Goal: Task Accomplishment & Management: Complete application form

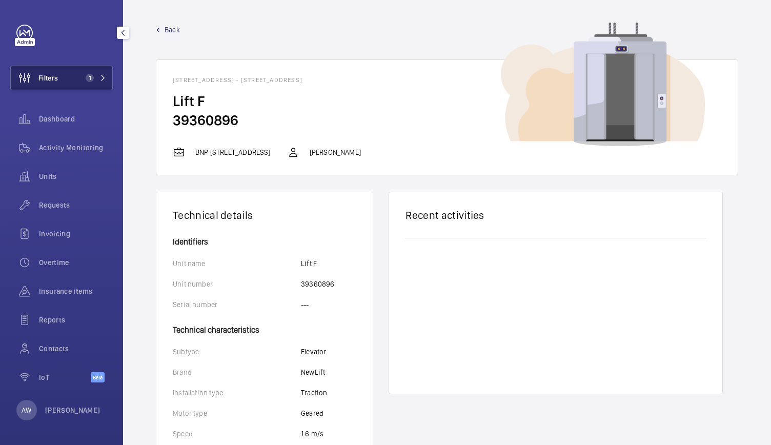
click at [108, 82] on button "Filters 1" at bounding box center [61, 78] width 103 height 25
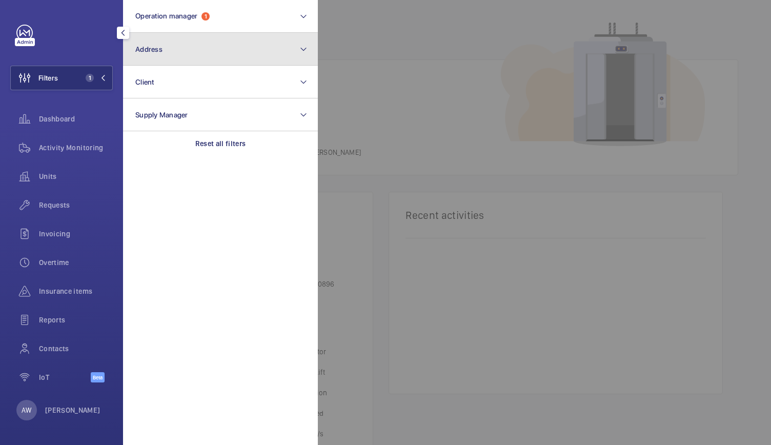
click at [167, 56] on button "Address" at bounding box center [220, 49] width 195 height 33
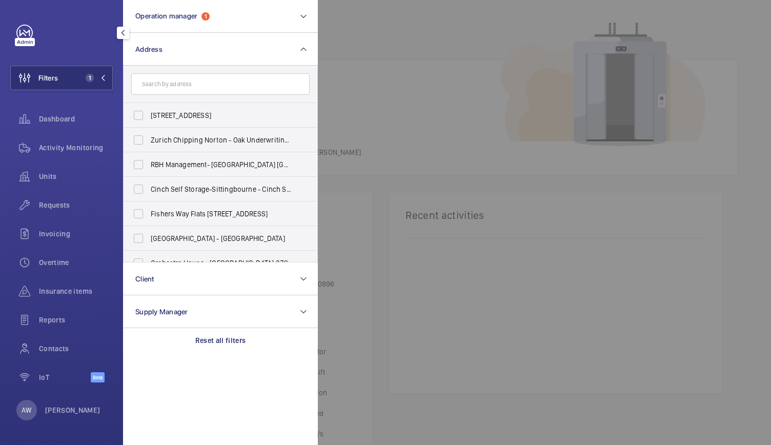
click at [168, 84] on input "text" at bounding box center [220, 84] width 178 height 22
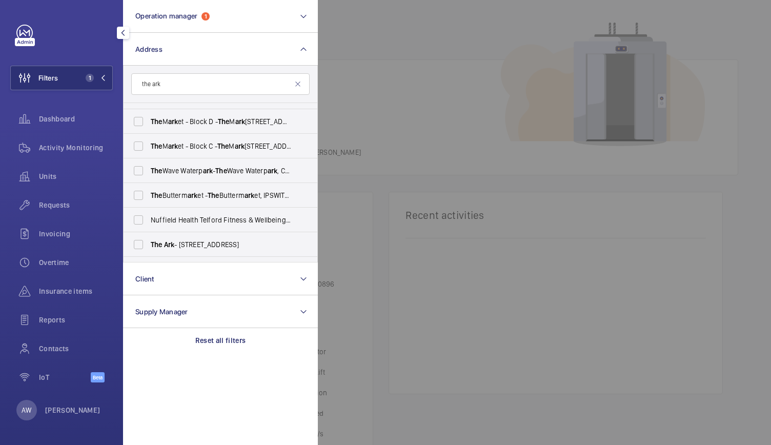
scroll to position [186, 0]
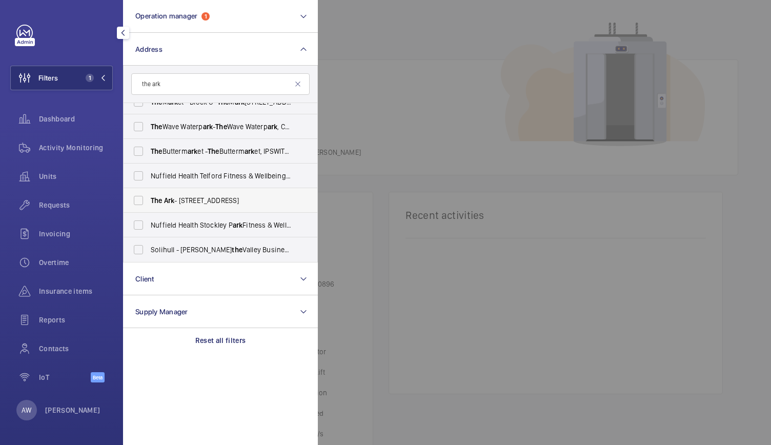
type input "the ark"
click at [183, 206] on label "The Ark - [STREET_ADDRESS]" at bounding box center [213, 200] width 178 height 25
click at [149, 206] on input "The Ark - [STREET_ADDRESS]" at bounding box center [138, 200] width 21 height 21
checkbox input "true"
click at [457, 137] on div at bounding box center [703, 222] width 771 height 445
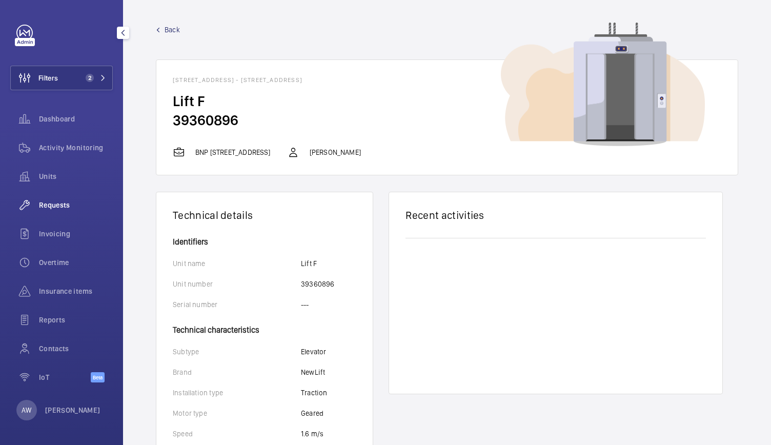
click at [52, 212] on div "Requests" at bounding box center [61, 205] width 103 height 25
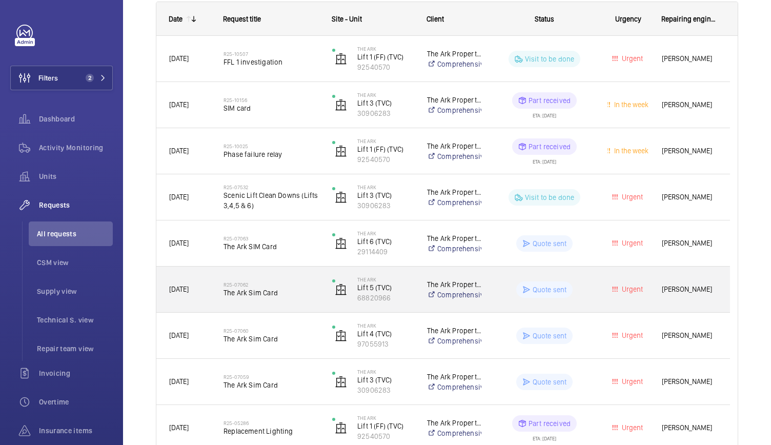
scroll to position [222, 0]
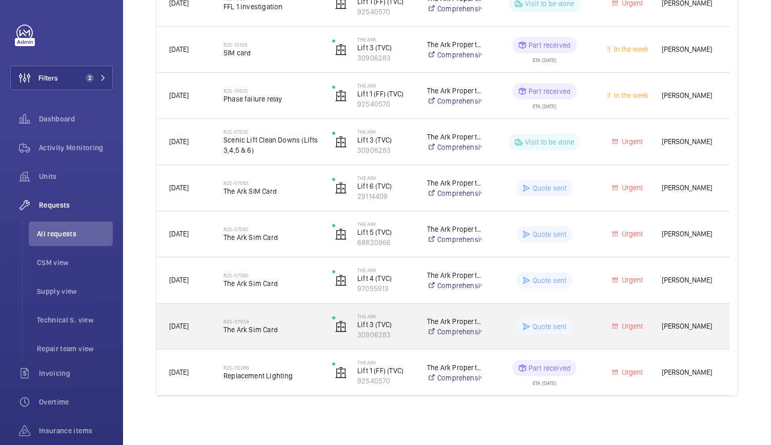
click at [310, 339] on div "R25-07059 The Ark Sim Card" at bounding box center [271, 327] width 95 height 30
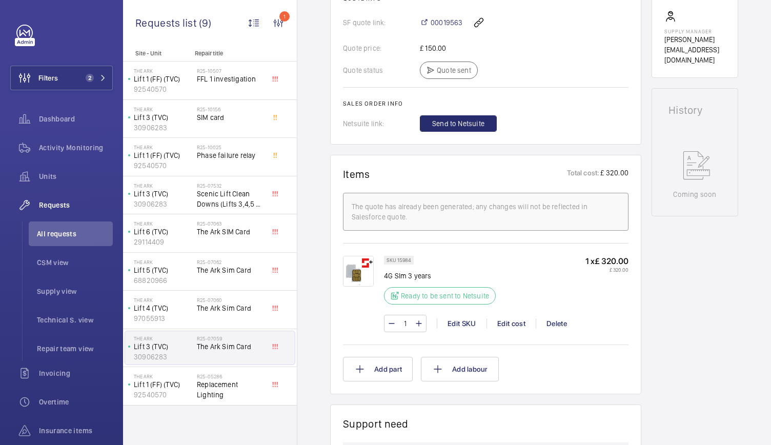
scroll to position [449, 0]
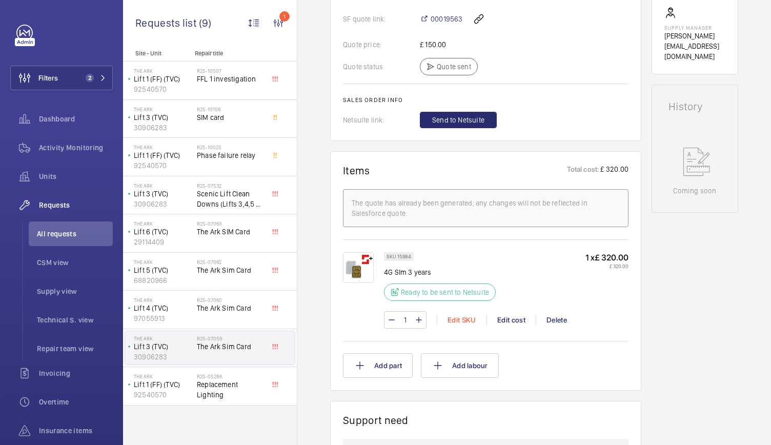
click at [464, 318] on div "Edit SKU" at bounding box center [462, 320] width 50 height 10
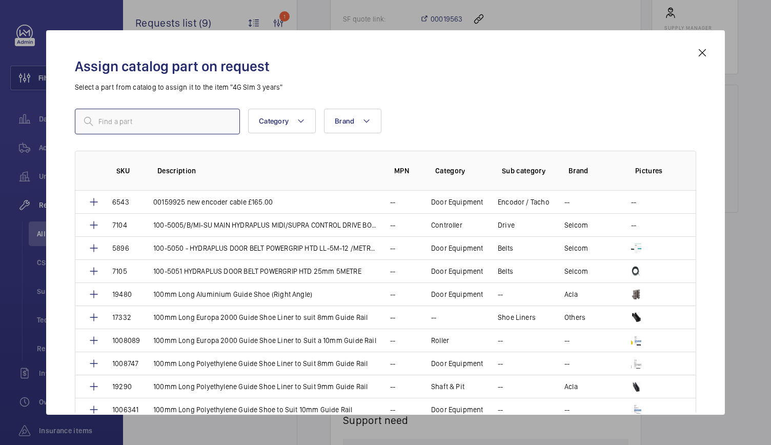
click at [174, 119] on input "text" at bounding box center [157, 122] width 165 height 26
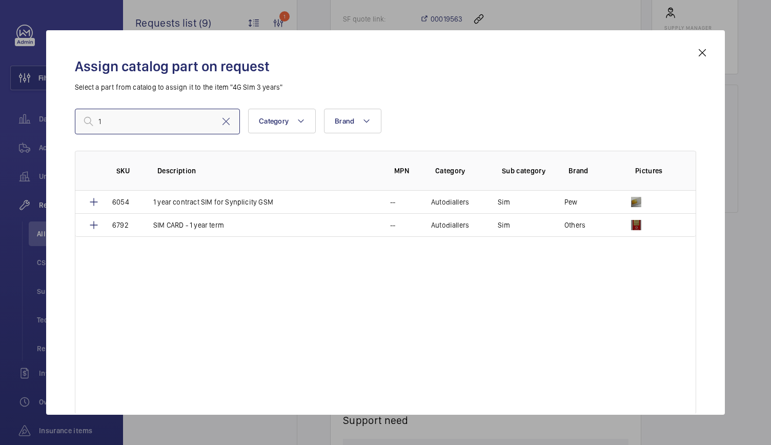
type input "1"
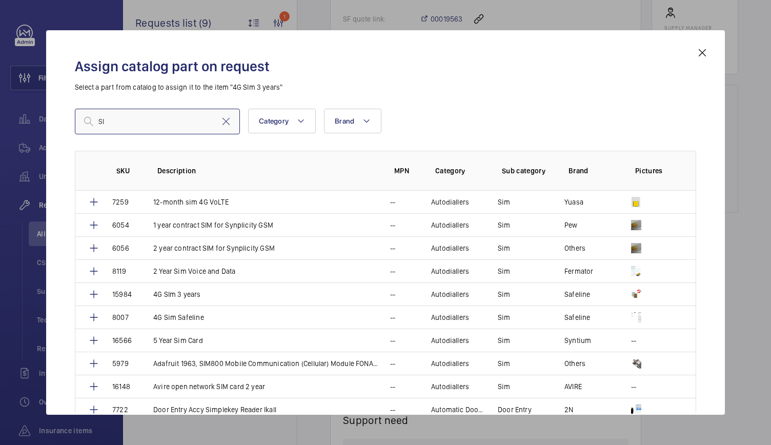
type input "S"
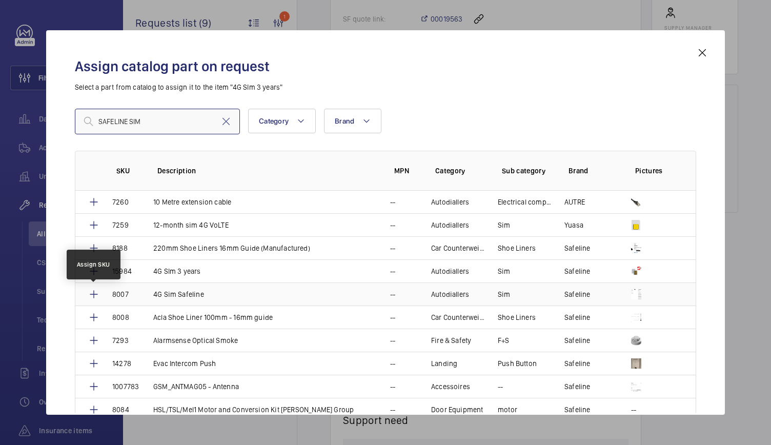
type input "SAFELINE SIM"
click at [95, 295] on mat-icon at bounding box center [94, 294] width 12 height 12
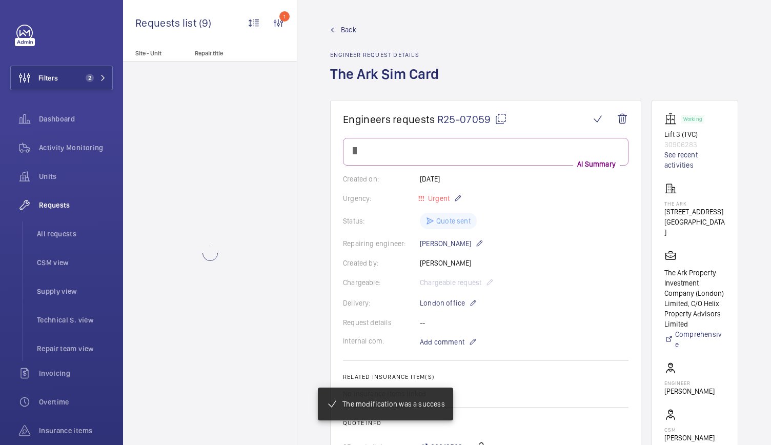
scroll to position [449, 0]
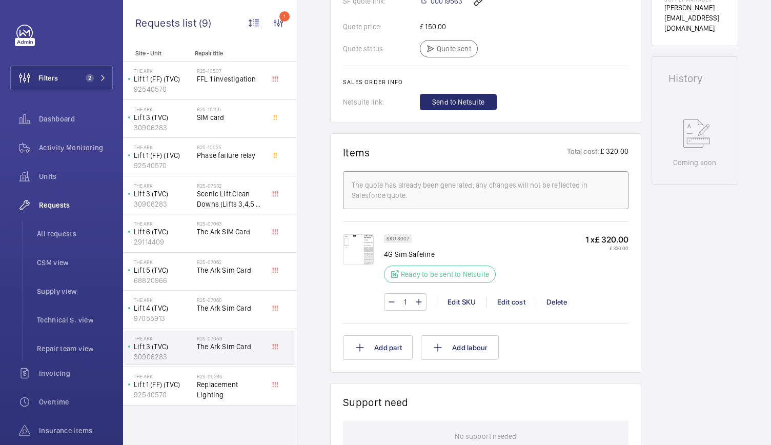
scroll to position [479, 0]
click at [520, 157] on wm-front-card-header "Items Total cost: £ 320.00" at bounding box center [486, 157] width 286 height 25
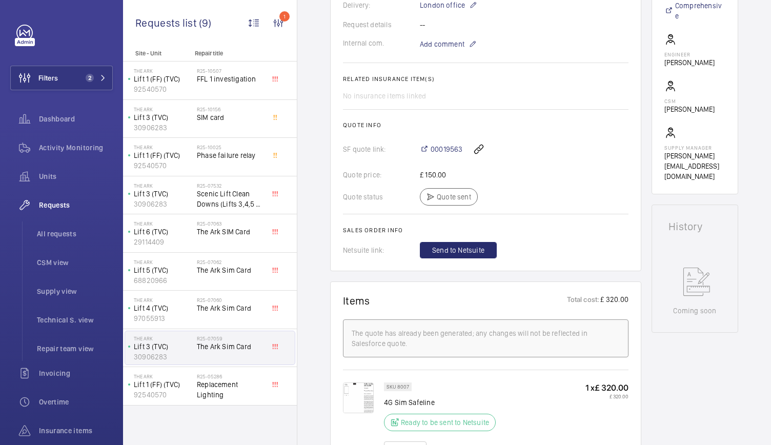
scroll to position [328, 0]
click at [183, 310] on p "Lift 4 (TVC)" at bounding box center [163, 308] width 59 height 10
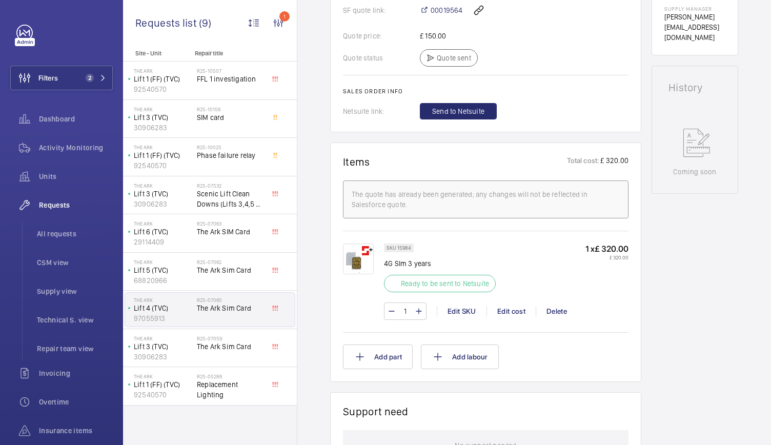
scroll to position [470, 0]
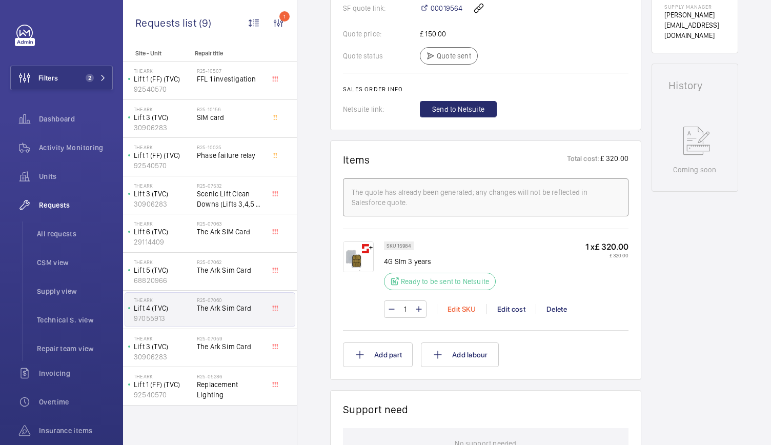
click at [469, 312] on div "1 Edit SKU Edit cost Delete" at bounding box center [506, 309] width 245 height 17
click at [466, 309] on div "Edit SKU" at bounding box center [462, 309] width 50 height 10
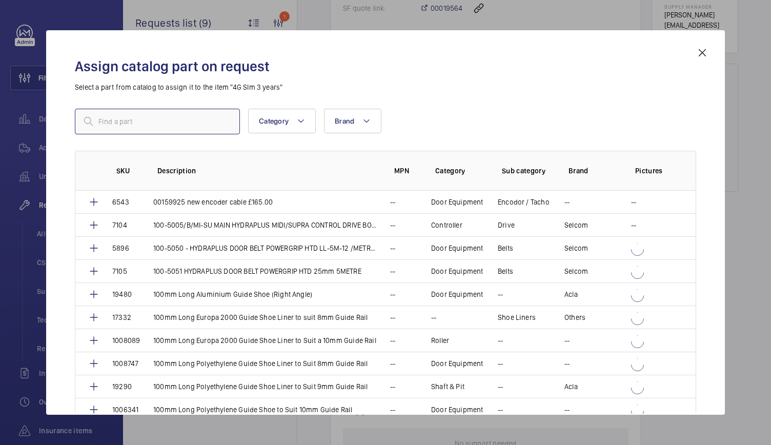
click at [207, 115] on input "text" at bounding box center [157, 122] width 165 height 26
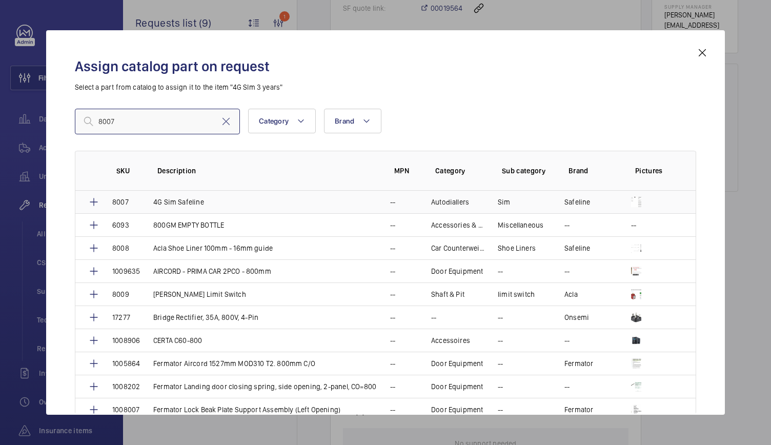
type input "8007"
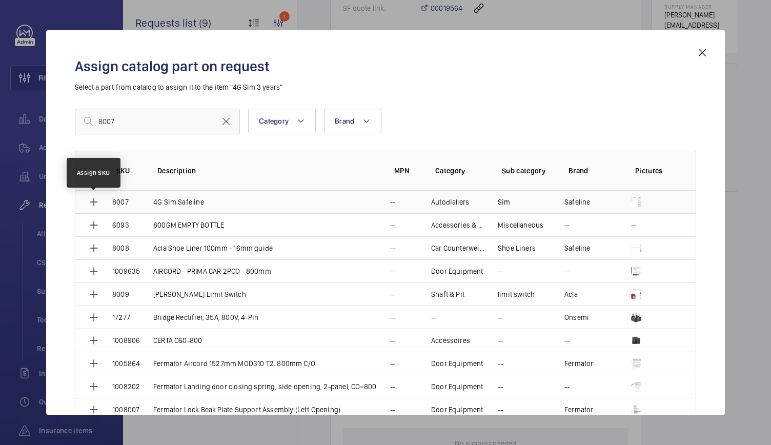
click at [99, 202] on mat-icon at bounding box center [94, 202] width 12 height 12
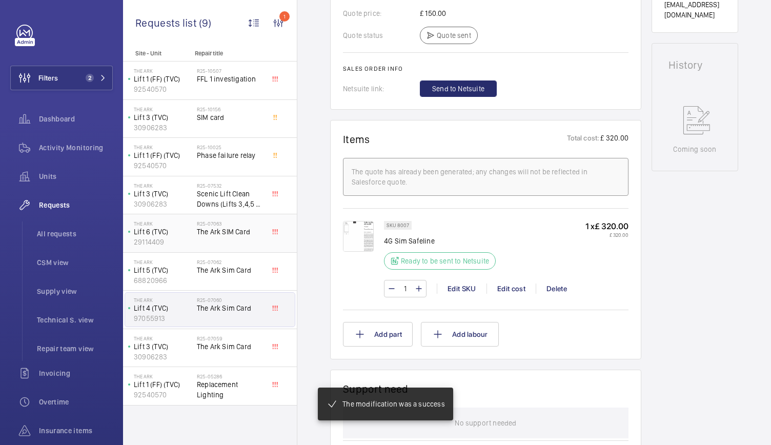
scroll to position [501, 0]
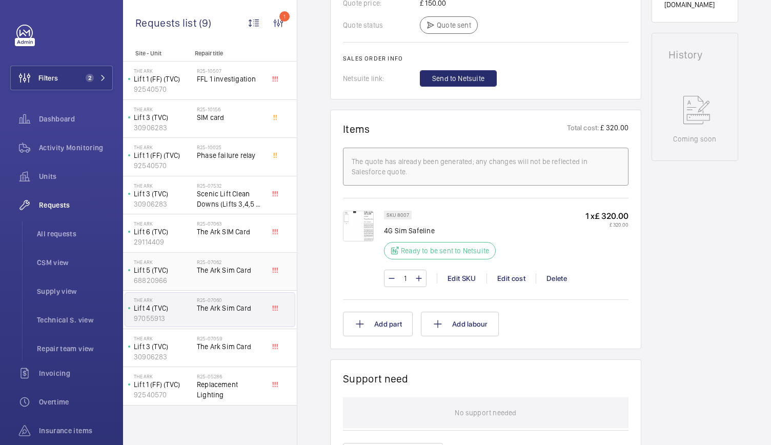
click at [193, 281] on div "The Ark Lift 5 (TVC) 68820966" at bounding box center [161, 272] width 72 height 34
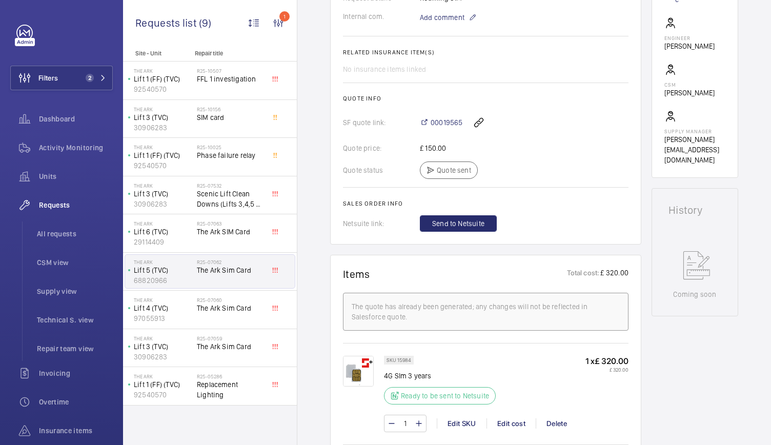
click at [383, 245] on wm-front-card "Engineers requests R25-07062 The repair request was created on [DATE] for an is…" at bounding box center [485, 0] width 311 height 490
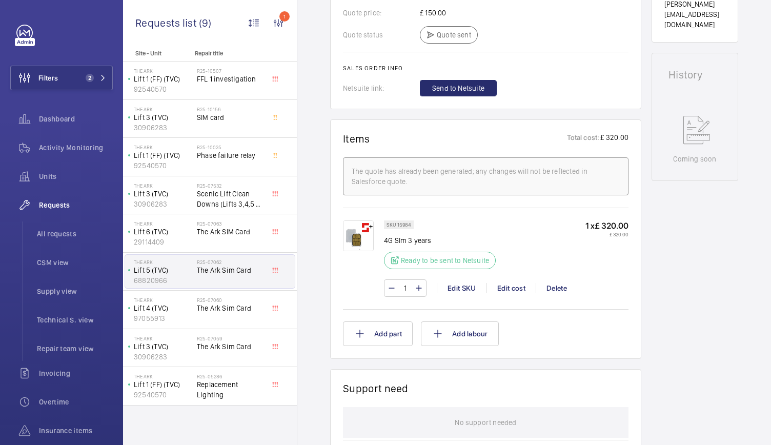
scroll to position [483, 0]
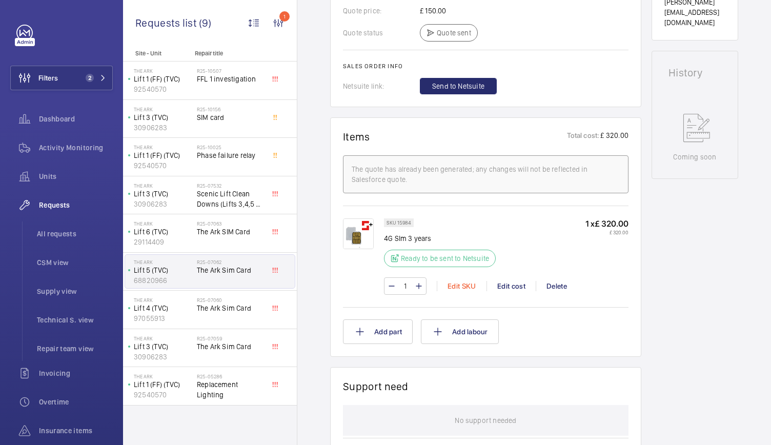
click at [460, 291] on div "Edit SKU" at bounding box center [462, 286] width 50 height 10
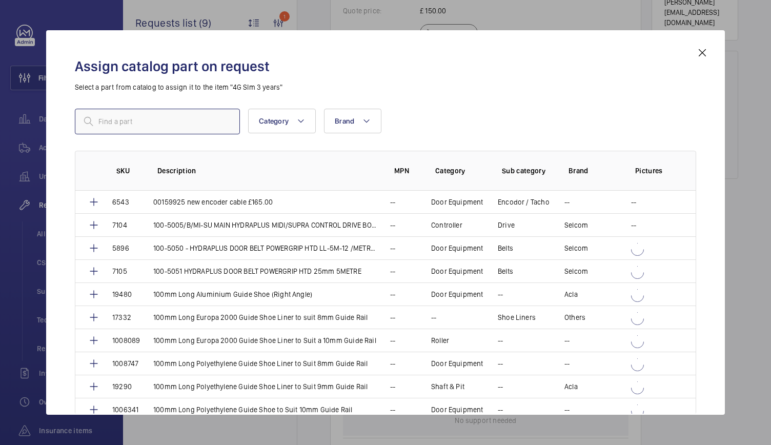
click at [182, 124] on input "text" at bounding box center [157, 122] width 165 height 26
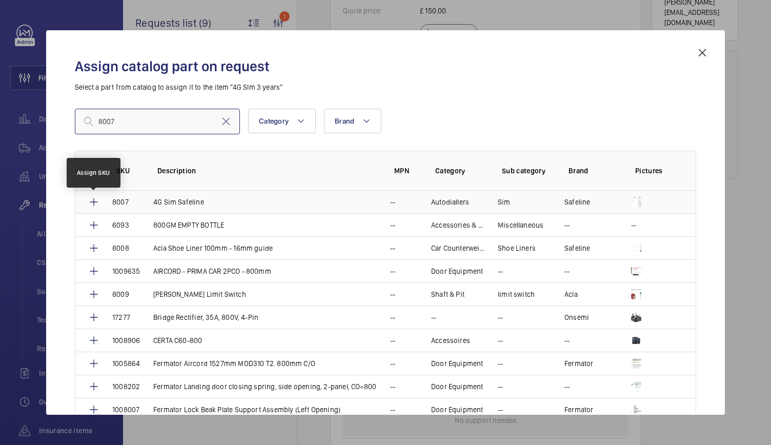
type input "8007"
click at [97, 205] on mat-icon at bounding box center [94, 202] width 12 height 12
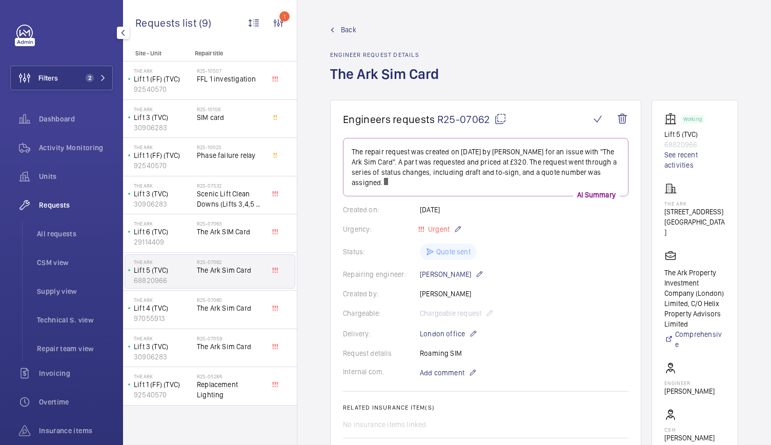
scroll to position [513, 0]
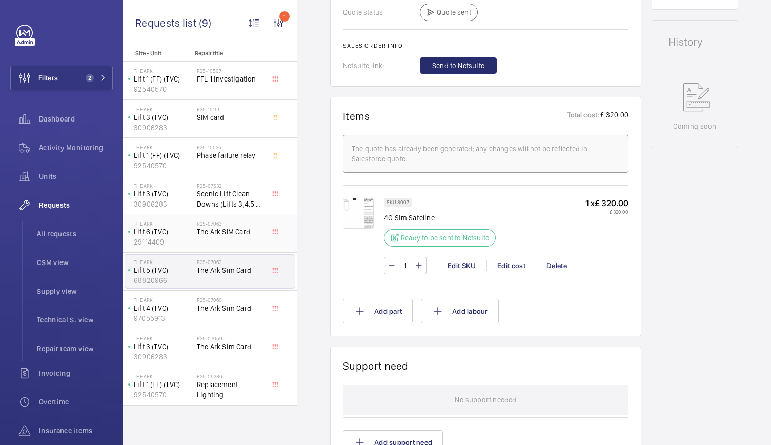
click at [200, 237] on div "R25-07063 The Ark SIM Card" at bounding box center [231, 236] width 68 height 30
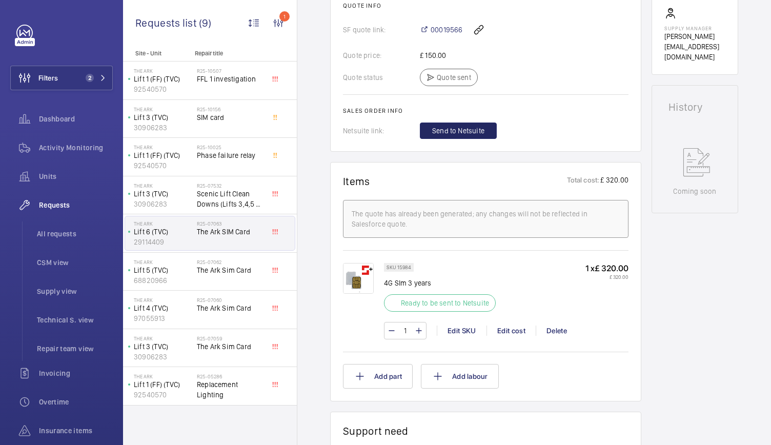
scroll to position [450, 0]
click at [461, 324] on div "Edit SKU" at bounding box center [462, 329] width 50 height 10
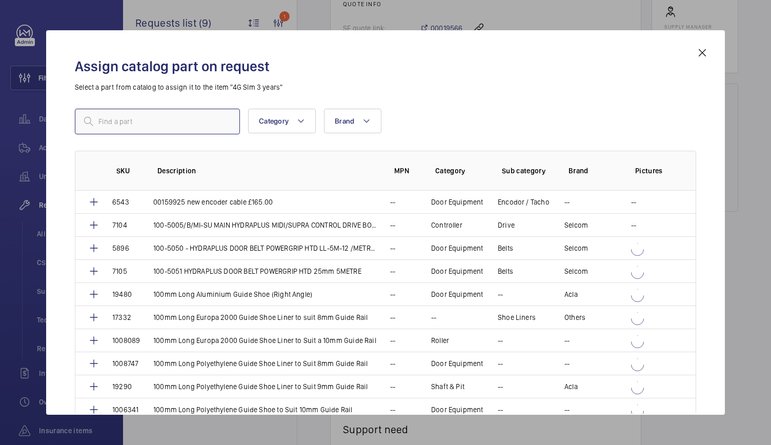
click at [182, 110] on input "text" at bounding box center [157, 122] width 165 height 26
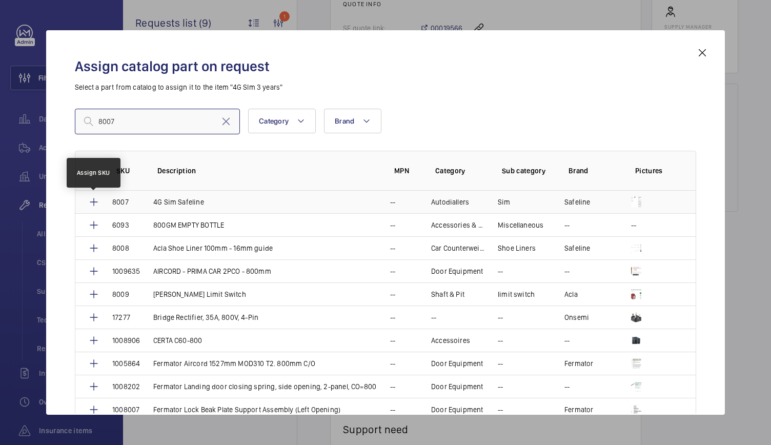
type input "8007"
click at [96, 201] on mat-icon at bounding box center [94, 202] width 12 height 12
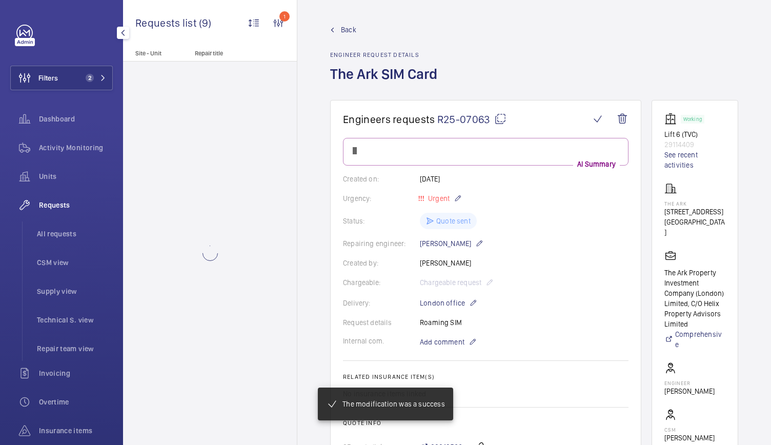
scroll to position [450, 0]
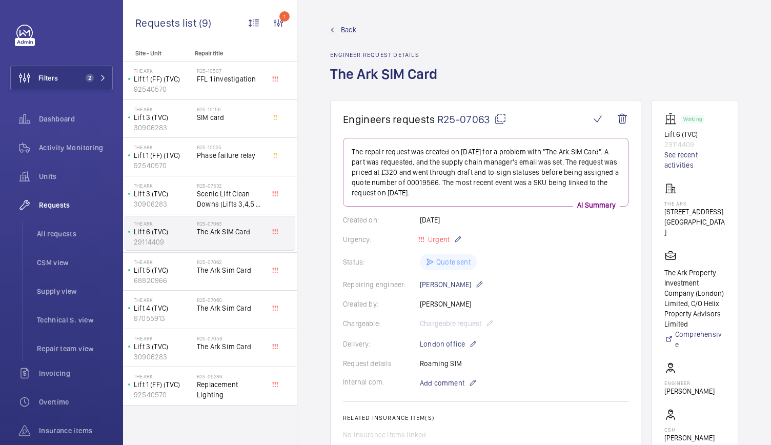
click at [630, 78] on div "Back Engineer request details The Ark SIM Card" at bounding box center [534, 62] width 408 height 75
click at [489, 122] on span "R25-07063" at bounding box center [471, 119] width 69 height 13
click at [657, 87] on div "Back Engineer request details The Ark SIM Card" at bounding box center [534, 62] width 408 height 75
click at [226, 282] on div "R25-07062 The Ark Sim Card" at bounding box center [231, 274] width 68 height 30
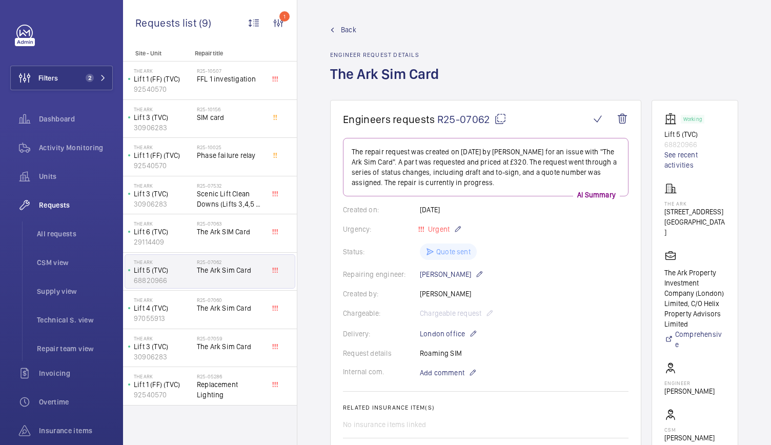
click at [461, 122] on span "R25-07062" at bounding box center [471, 119] width 69 height 13
click at [622, 75] on div "Back Engineer request details The Ark Sim Card" at bounding box center [534, 62] width 408 height 75
click at [240, 315] on div "R25-07060 The Ark Sim Card" at bounding box center [231, 312] width 68 height 30
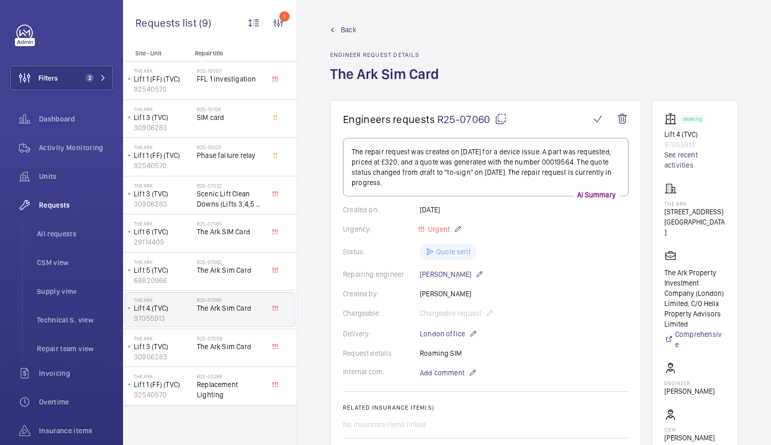
click at [459, 119] on span "R25-07060" at bounding box center [472, 119] width 70 height 13
click at [635, 48] on div "Back Engineer request details The Ark Sim Card" at bounding box center [534, 62] width 408 height 75
click at [217, 356] on div "R25-07059 The Ark Sim Card" at bounding box center [231, 350] width 68 height 30
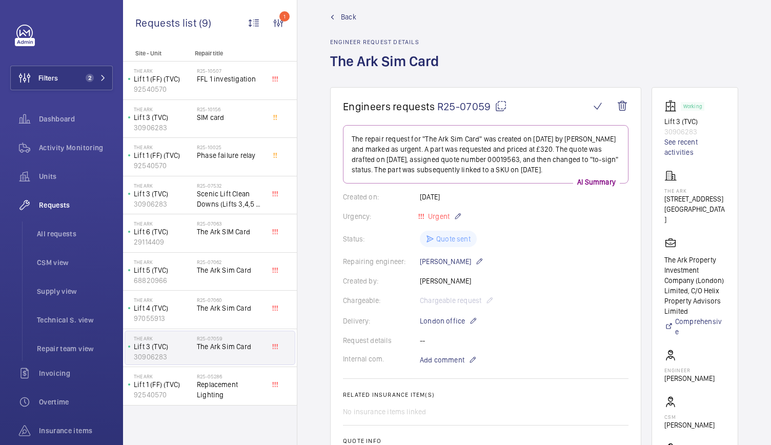
scroll to position [12, 0]
click at [483, 105] on span "R25-07059" at bounding box center [472, 107] width 70 height 13
type textarea "R25-07059"
click at [650, 72] on div "Back Engineer request details The Ark Sim Card" at bounding box center [534, 49] width 408 height 75
click at [88, 76] on span "2" at bounding box center [90, 78] width 8 height 8
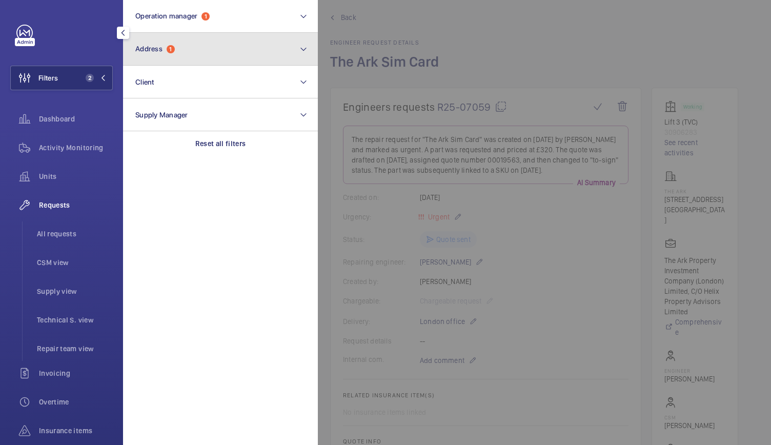
click at [177, 56] on button "Address 1" at bounding box center [220, 49] width 195 height 33
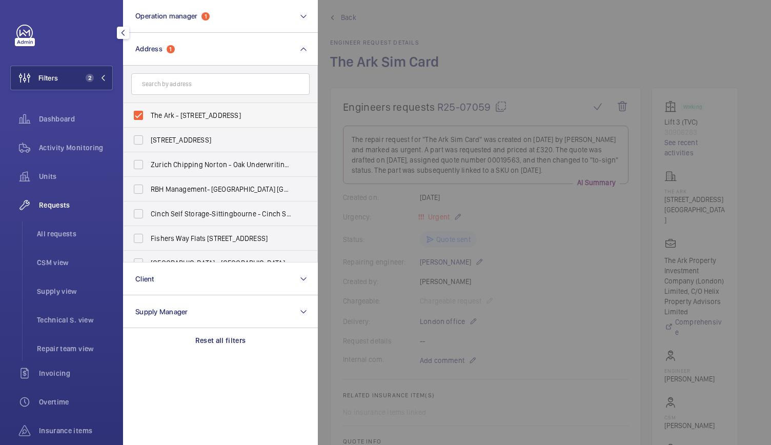
click at [139, 113] on label "The Ark - [STREET_ADDRESS]" at bounding box center [213, 115] width 178 height 25
click at [139, 113] on input "The Ark - [STREET_ADDRESS]" at bounding box center [138, 115] width 21 height 21
checkbox input "false"
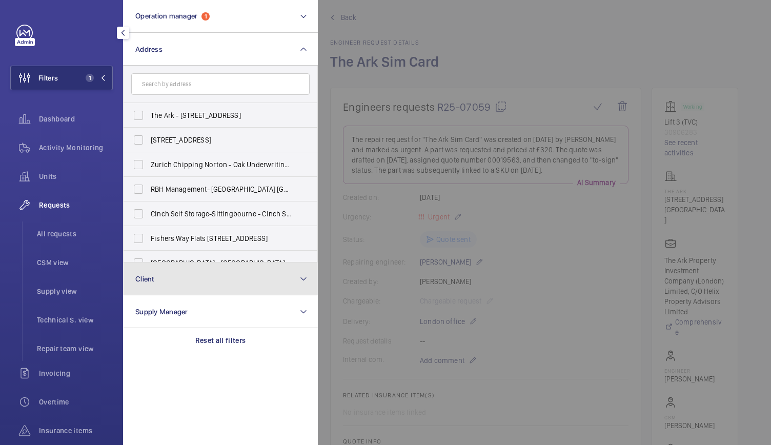
click at [140, 285] on button "Client" at bounding box center [220, 279] width 195 height 33
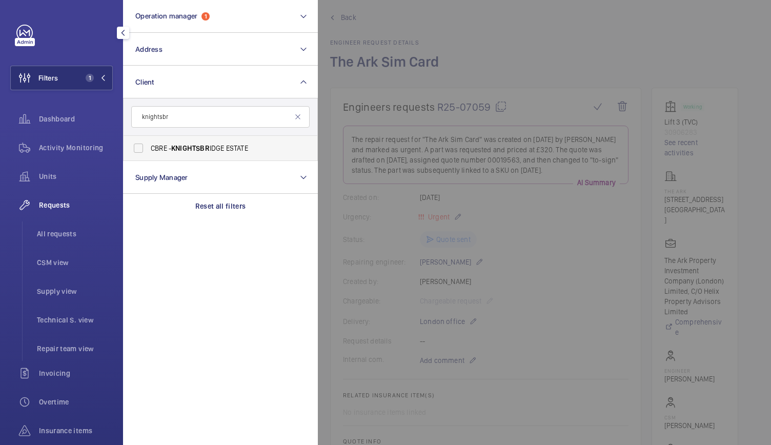
type input "knightsbr"
click at [147, 149] on label "CBRE - KNIGHTSBR IDGE ESTATE" at bounding box center [213, 148] width 178 height 25
click at [147, 149] on input "CBRE - KNIGHTSBR IDGE ESTATE" at bounding box center [138, 148] width 21 height 21
checkbox input "true"
click at [367, 282] on div at bounding box center [703, 222] width 771 height 445
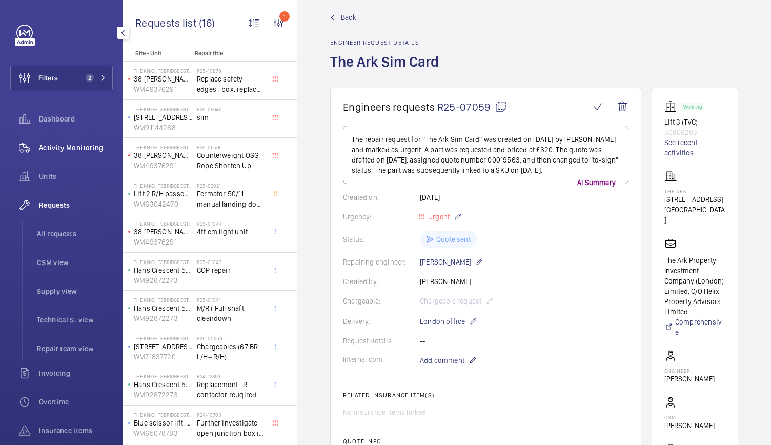
click at [43, 147] on span "Activity Monitoring" at bounding box center [76, 148] width 74 height 10
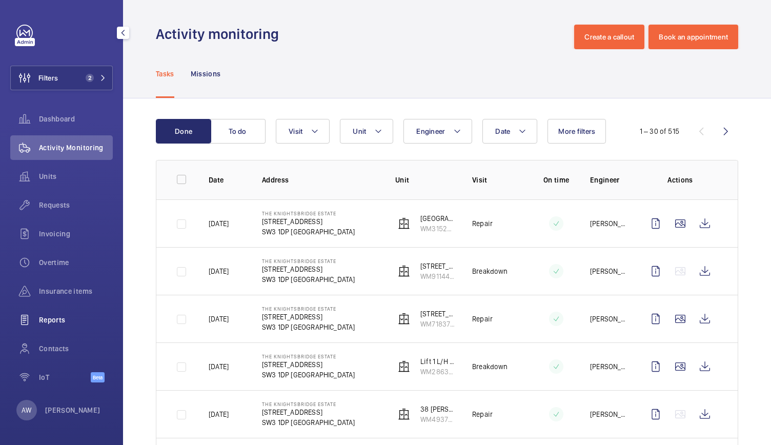
click at [52, 324] on span "Reports" at bounding box center [76, 320] width 74 height 10
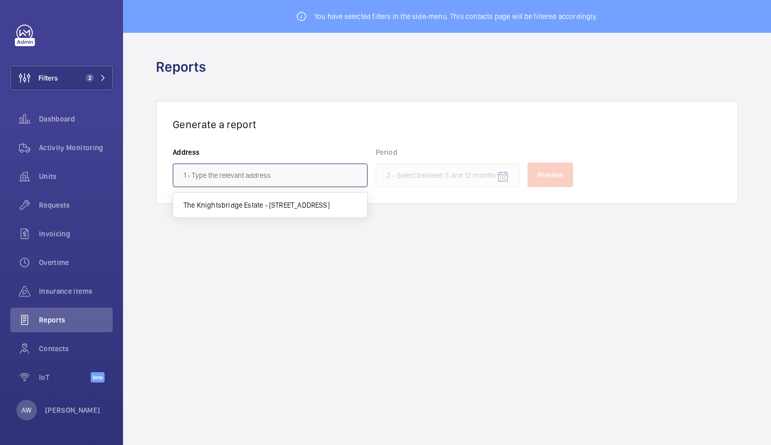
click at [210, 172] on input "text" at bounding box center [270, 176] width 195 height 24
click at [211, 209] on span "The Knightsbridge Estate - [STREET_ADDRESS]" at bounding box center [257, 205] width 146 height 10
type input "The Knightsbridge Estate - [STREET_ADDRESS]"
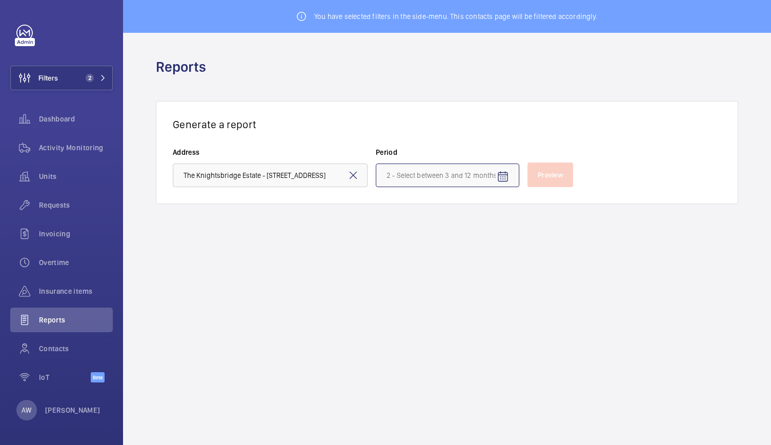
click at [406, 173] on input at bounding box center [448, 176] width 144 height 24
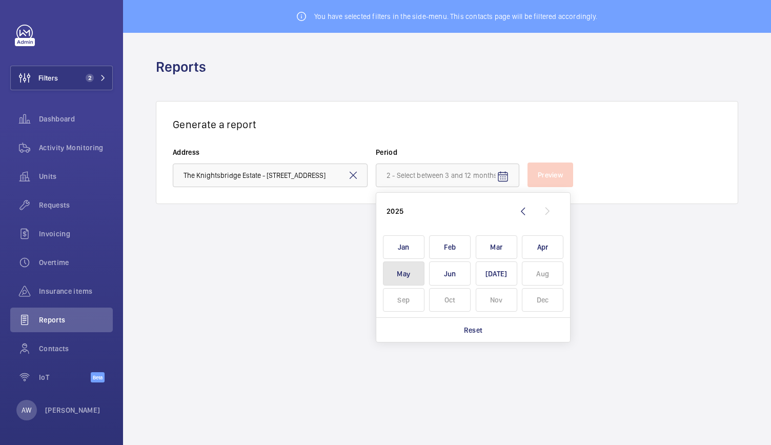
click at [419, 276] on span "May" at bounding box center [404, 274] width 42 height 24
click at [489, 272] on span "[DATE]" at bounding box center [497, 274] width 42 height 24
type input "[DATE] - [DATE]"
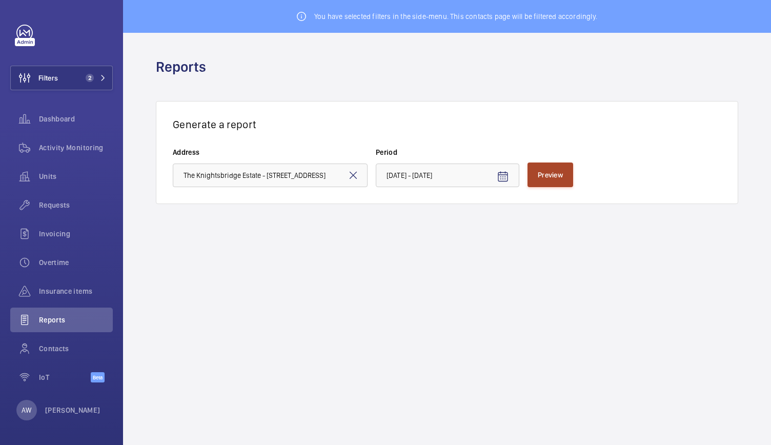
click at [550, 173] on span "Preview" at bounding box center [550, 175] width 25 height 8
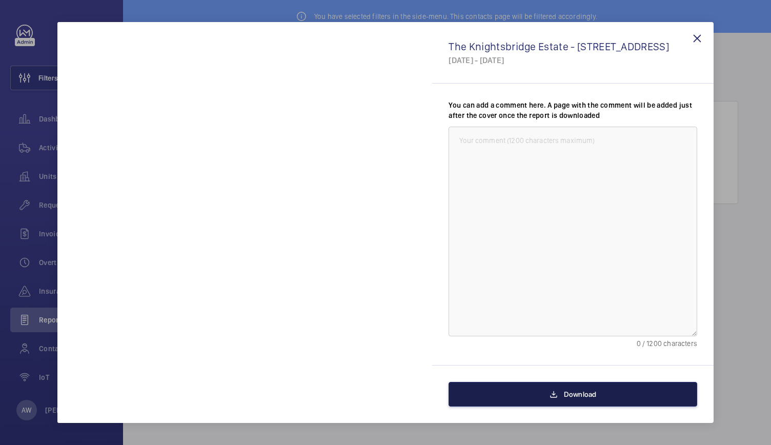
click at [519, 387] on button "Download" at bounding box center [573, 394] width 249 height 25
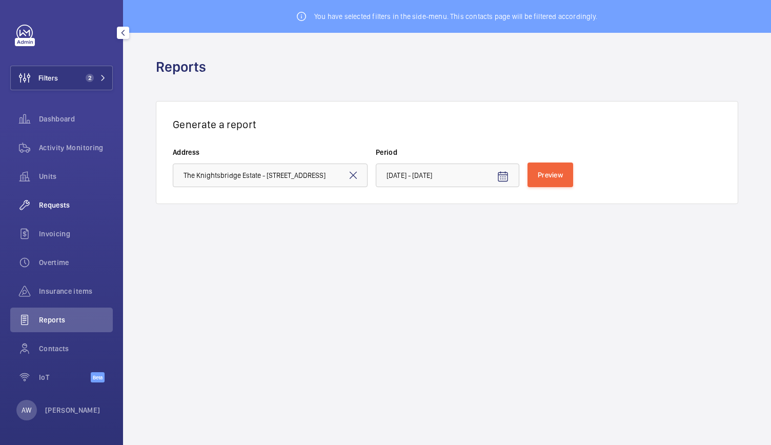
click at [40, 205] on span "Requests" at bounding box center [76, 205] width 74 height 10
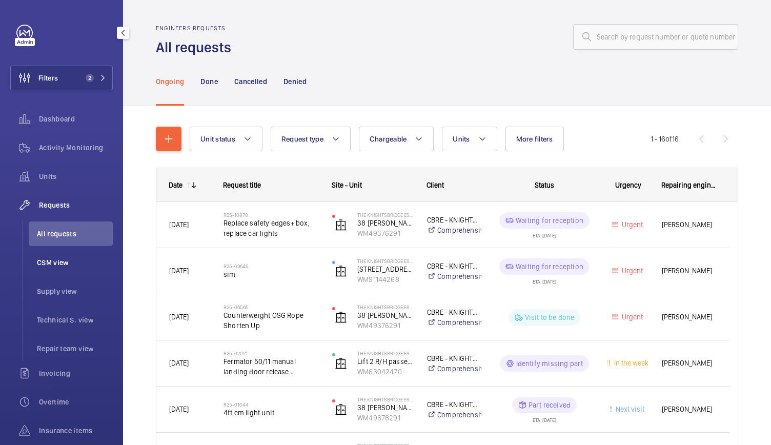
click at [67, 256] on li "CSM view" at bounding box center [71, 262] width 84 height 25
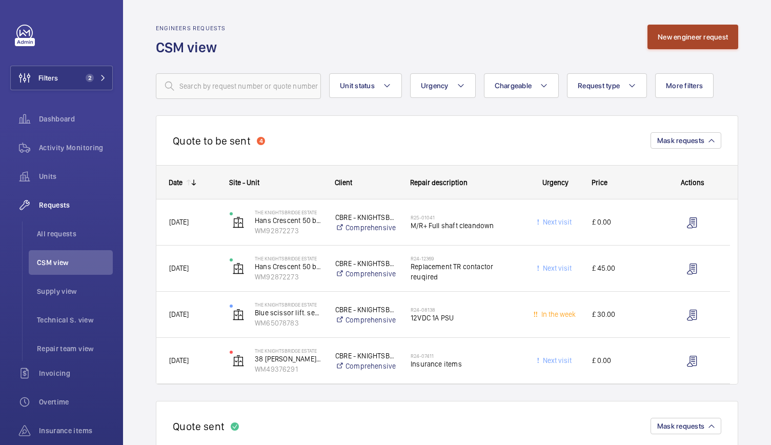
click at [684, 46] on button "New engineer request" at bounding box center [693, 37] width 91 height 25
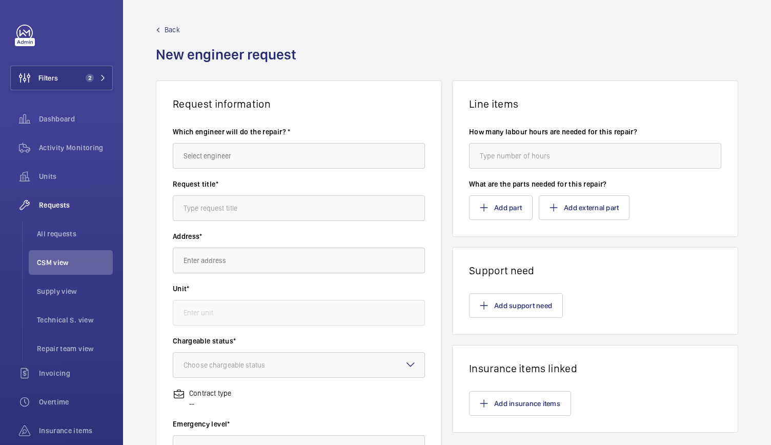
click at [277, 140] on wm-front-autocomplete-dropdown-select "Which engineer will do the repair? *" at bounding box center [299, 148] width 252 height 42
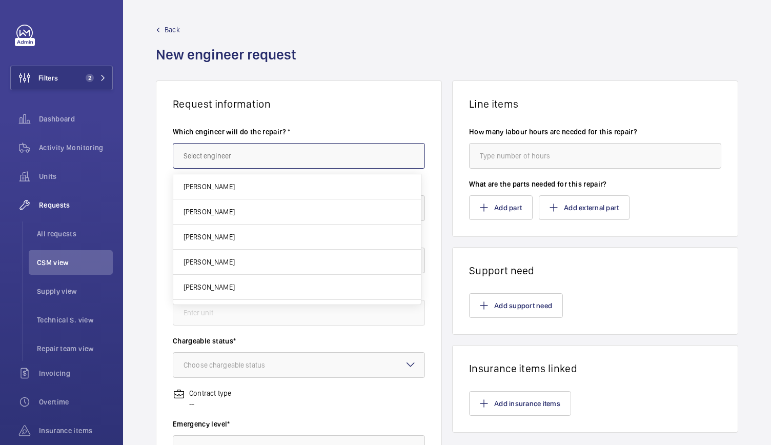
click at [240, 148] on input "text" at bounding box center [299, 156] width 252 height 26
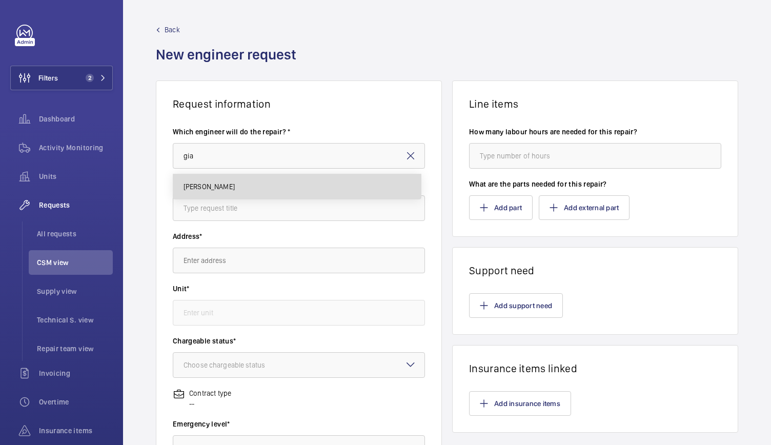
click at [196, 191] on span "[PERSON_NAME]" at bounding box center [209, 187] width 51 height 10
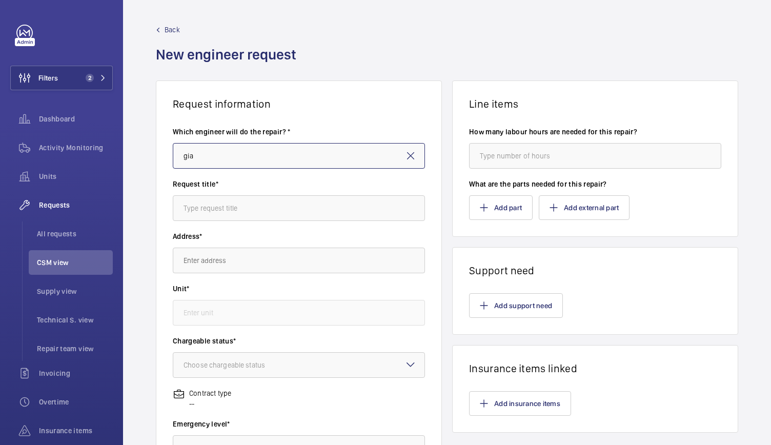
type input "[PERSON_NAME]"
click at [189, 211] on input "text" at bounding box center [299, 208] width 252 height 26
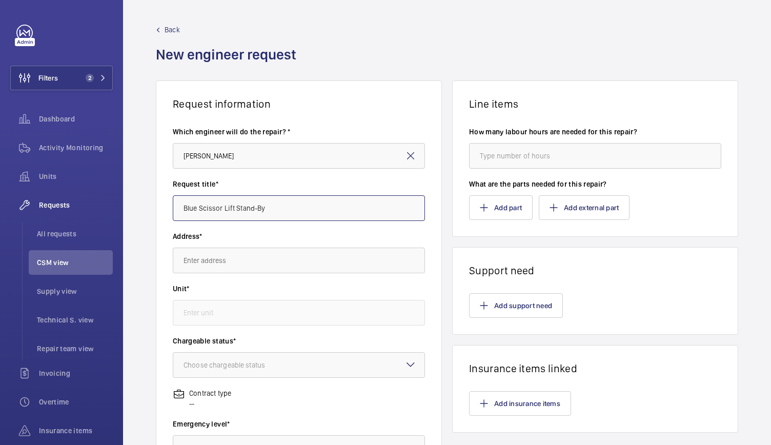
click at [236, 210] on input "Blue Scissor Lift Stand-By" at bounding box center [299, 208] width 252 height 26
click at [258, 208] on input "Blue Scissor Lift Electrican Stand-By" at bounding box center [299, 208] width 252 height 26
type input "Blue Scissor Lift Electrician Stand-By"
click at [257, 255] on input "text" at bounding box center [299, 261] width 252 height 26
drag, startPoint x: 237, startPoint y: 271, endPoint x: 242, endPoint y: 264, distance: 9.2
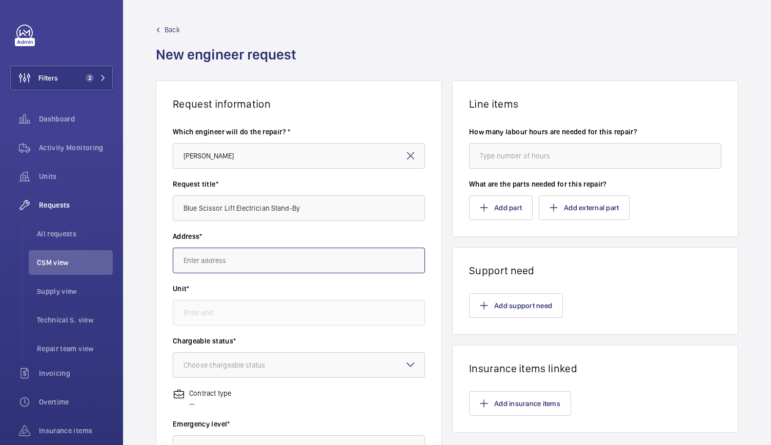
click at [242, 264] on input "text" at bounding box center [299, 261] width 252 height 26
click at [211, 258] on input "text" at bounding box center [299, 261] width 252 height 26
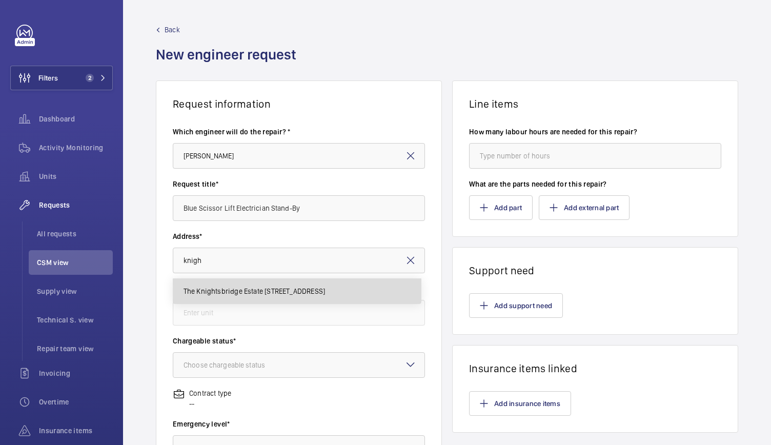
click at [225, 293] on span "The Knightsbridge Estate [STREET_ADDRESS]" at bounding box center [255, 291] width 142 height 10
type input "The Knightsbridge Estate [STREET_ADDRESS]"
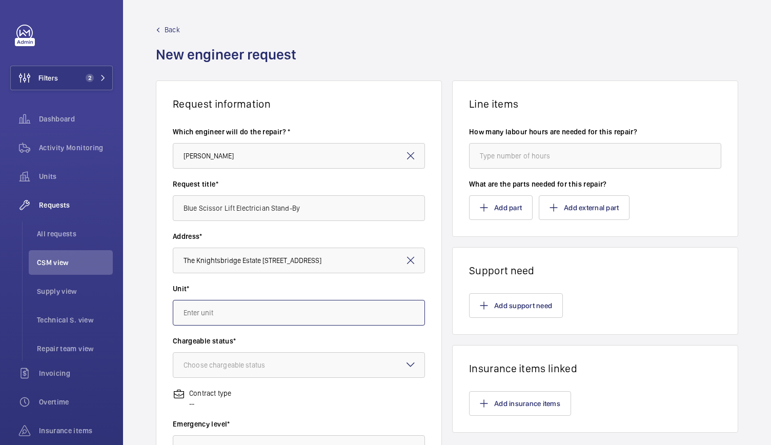
click at [218, 314] on input "text" at bounding box center [299, 313] width 252 height 26
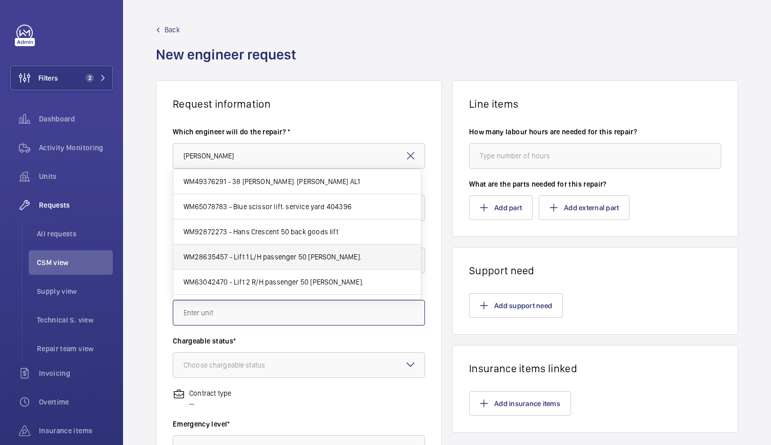
scroll to position [5, 0]
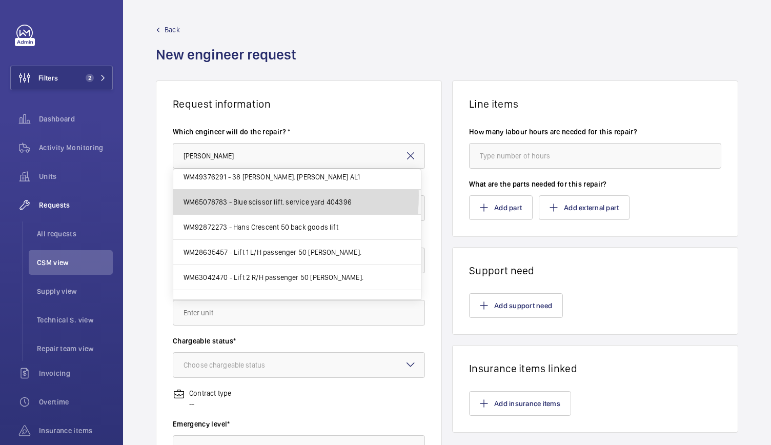
click at [238, 195] on mat-option "WM65078783 - Blue scissor lift. service yard 404396" at bounding box center [297, 202] width 248 height 25
type input "WM65078783 - Blue scissor lift. service yard 404396"
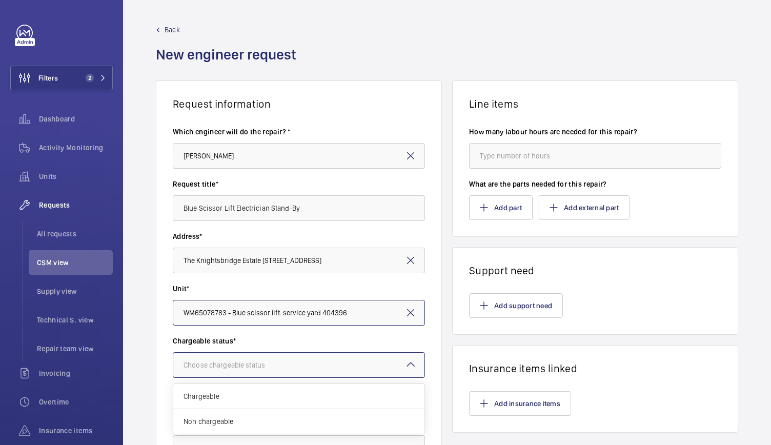
click at [234, 373] on div at bounding box center [298, 365] width 251 height 25
click at [222, 394] on span "Chargeable" at bounding box center [299, 396] width 231 height 10
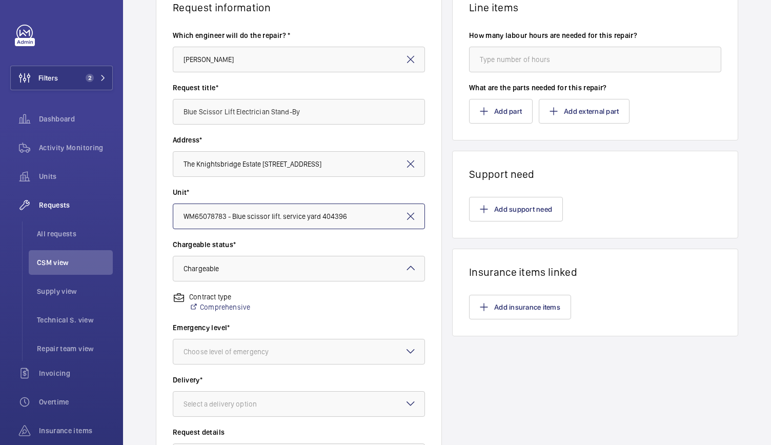
scroll to position [97, 0]
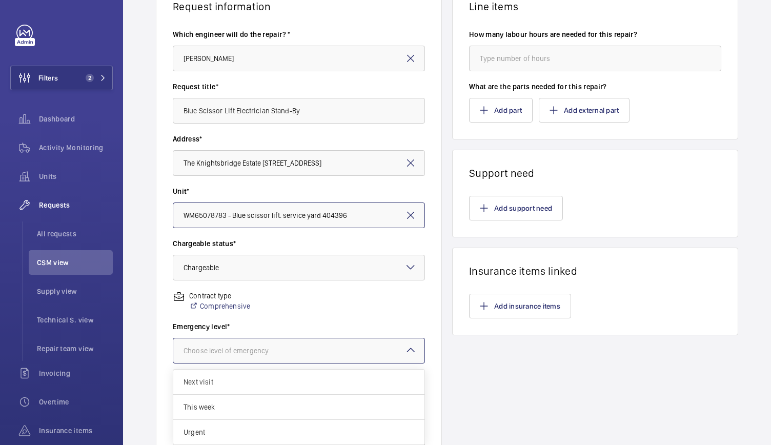
click at [233, 341] on div at bounding box center [298, 350] width 251 height 25
click at [225, 429] on span "Urgent" at bounding box center [299, 432] width 231 height 10
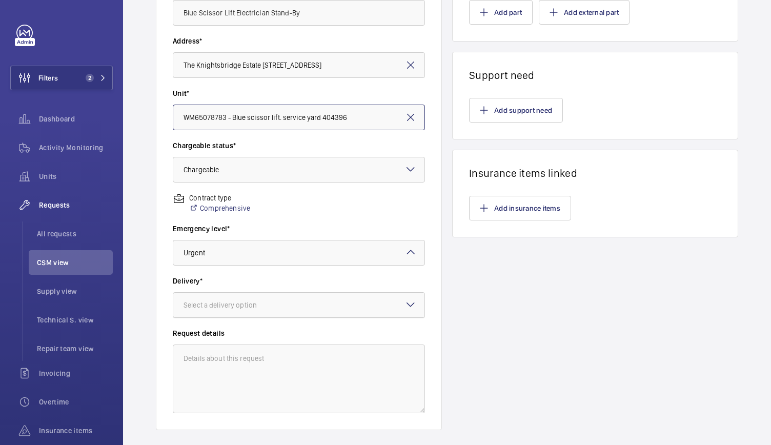
scroll to position [196, 0]
click at [242, 375] on textarea at bounding box center [299, 378] width 252 height 69
click at [278, 297] on div at bounding box center [298, 304] width 251 height 25
click at [252, 366] on span "On site" at bounding box center [299, 361] width 231 height 10
click at [252, 366] on textarea at bounding box center [299, 378] width 252 height 69
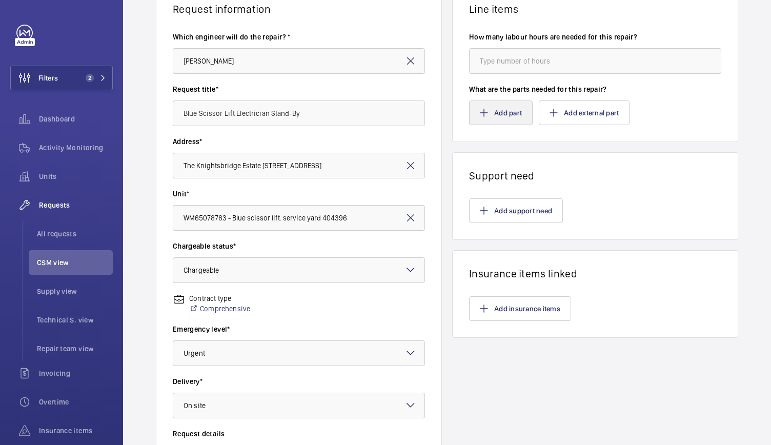
scroll to position [93, 0]
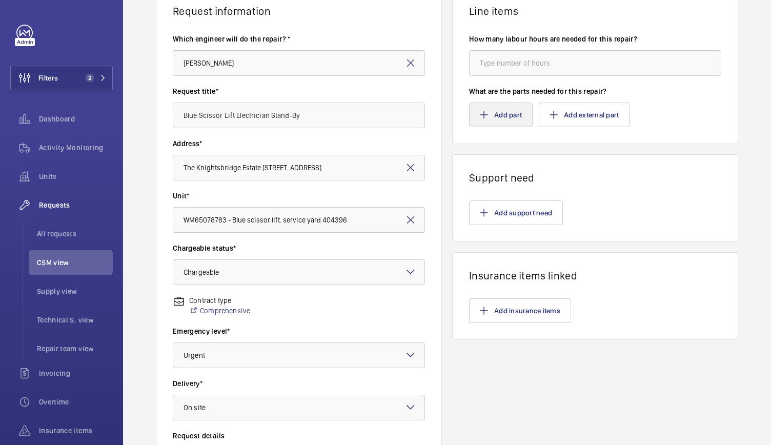
type textarea "Engineer Stand-by with electrician."
click at [481, 120] on button "Add part" at bounding box center [501, 115] width 64 height 25
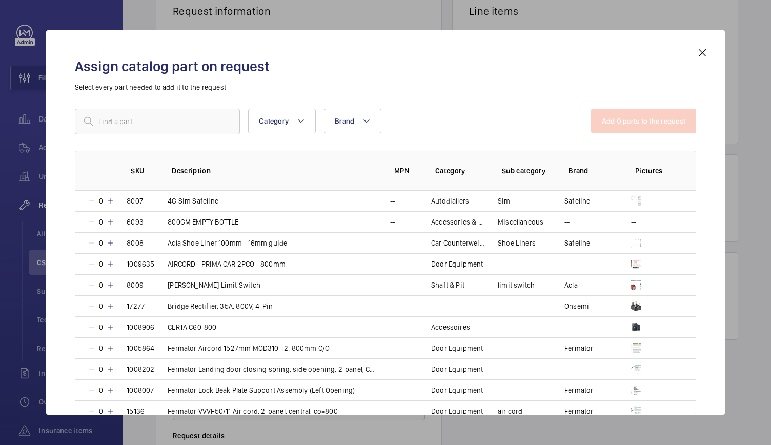
drag, startPoint x: 481, startPoint y: 120, endPoint x: 282, endPoint y: 102, distance: 199.3
click at [282, 102] on div "Assign catalog part on request Select every part needed to add it to the reques…" at bounding box center [386, 231] width 646 height 368
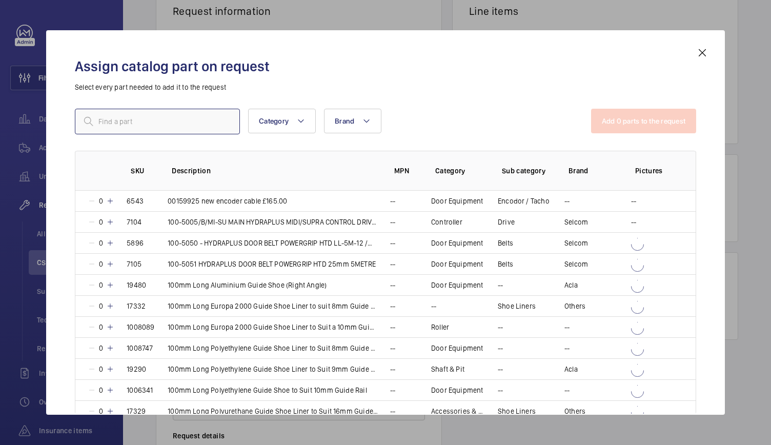
click at [185, 116] on input "text" at bounding box center [157, 122] width 165 height 26
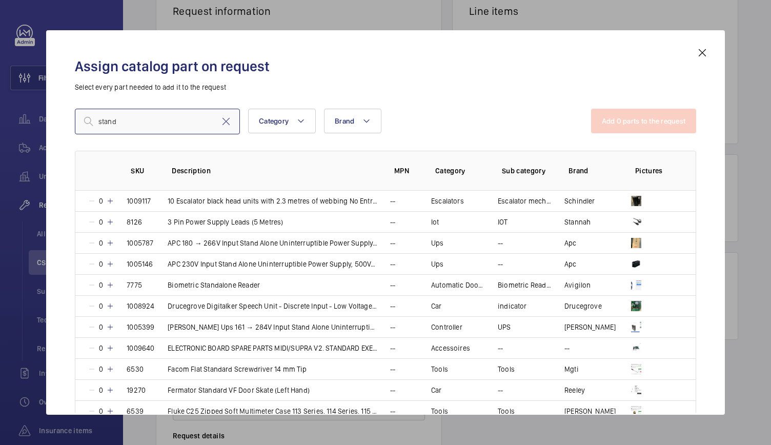
type input "stand"
click at [701, 56] on mat-icon at bounding box center [702, 53] width 12 height 12
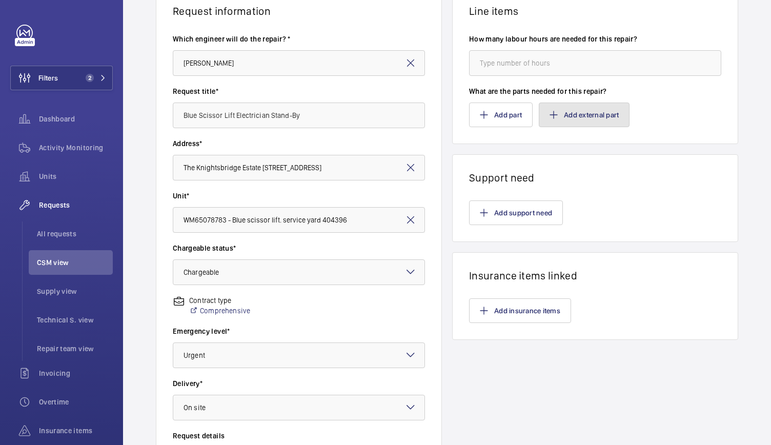
click at [606, 114] on button "Add external part" at bounding box center [584, 115] width 91 height 25
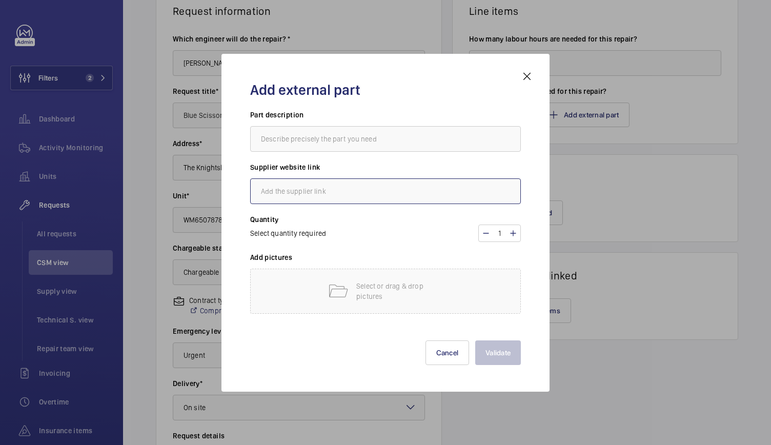
click at [367, 195] on input "text" at bounding box center [385, 191] width 271 height 26
click at [312, 198] on input "text" at bounding box center [385, 191] width 271 height 26
click at [312, 188] on input "text" at bounding box center [385, 191] width 271 height 26
type input "n/a"
click at [302, 140] on input "text" at bounding box center [385, 139] width 271 height 26
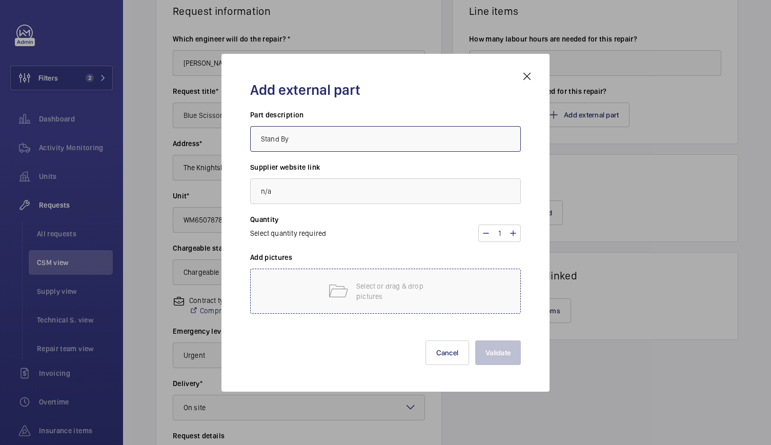
type input "Stand By"
click at [332, 293] on mat-icon at bounding box center [338, 291] width 21 height 21
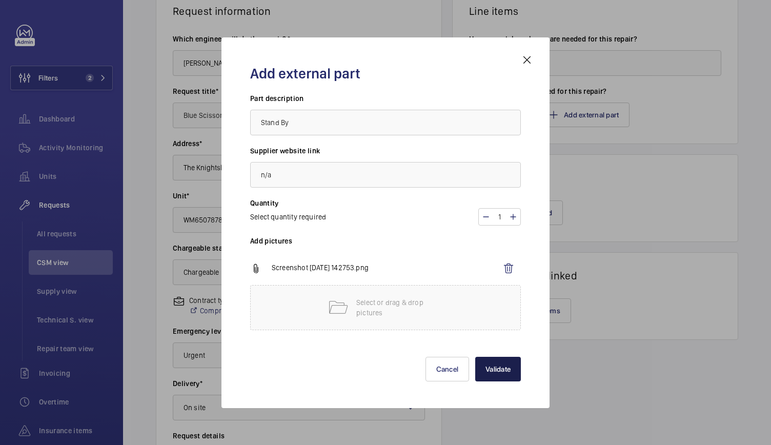
click at [500, 373] on button "Validate" at bounding box center [498, 369] width 46 height 25
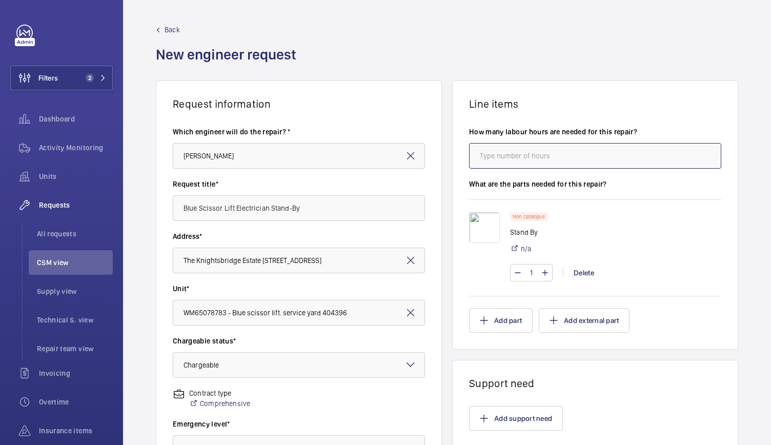
click at [489, 155] on input "number" at bounding box center [595, 156] width 252 height 26
click at [497, 149] on input "number" at bounding box center [595, 156] width 252 height 26
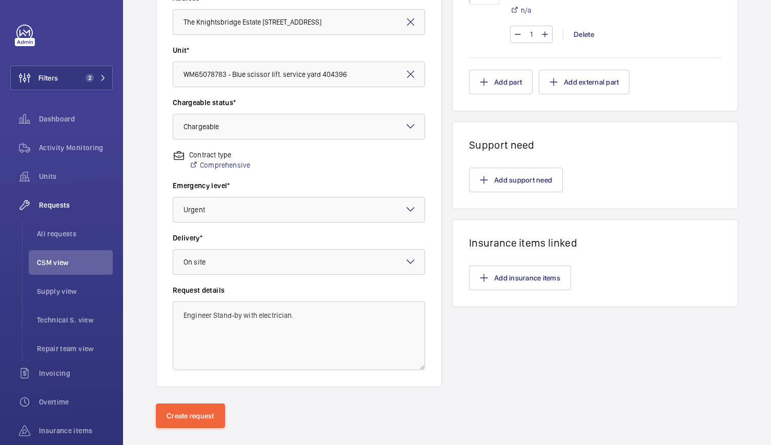
scroll to position [254, 0]
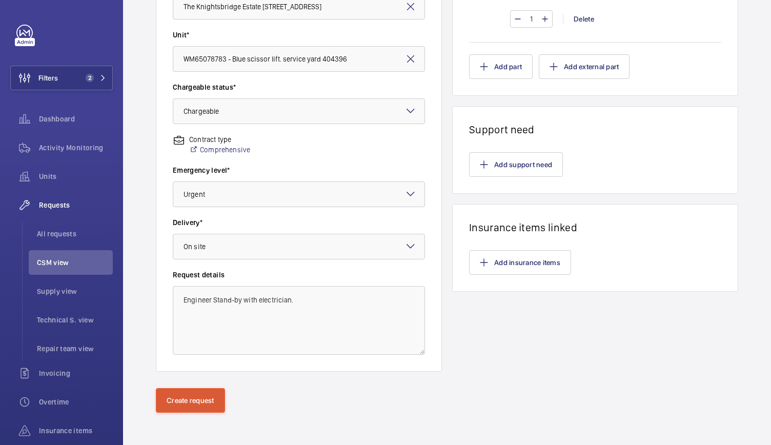
type input "4"
click at [181, 400] on button "Create request" at bounding box center [190, 400] width 69 height 25
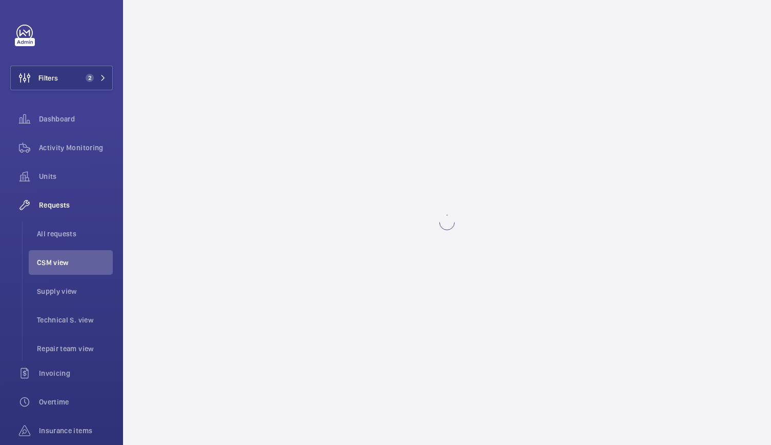
scroll to position [0, 0]
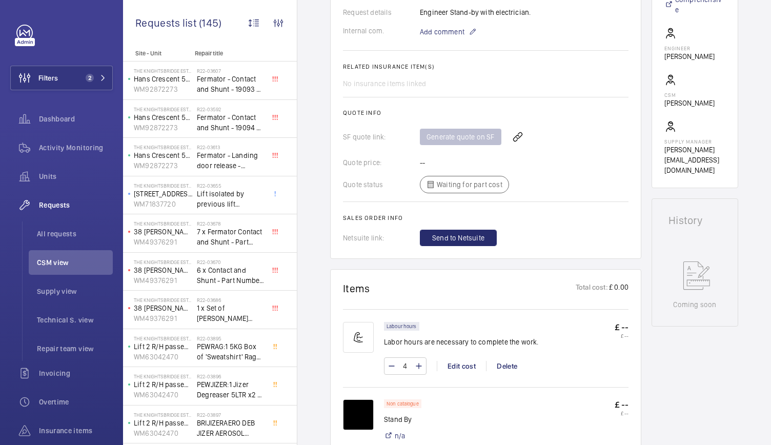
scroll to position [468, 0]
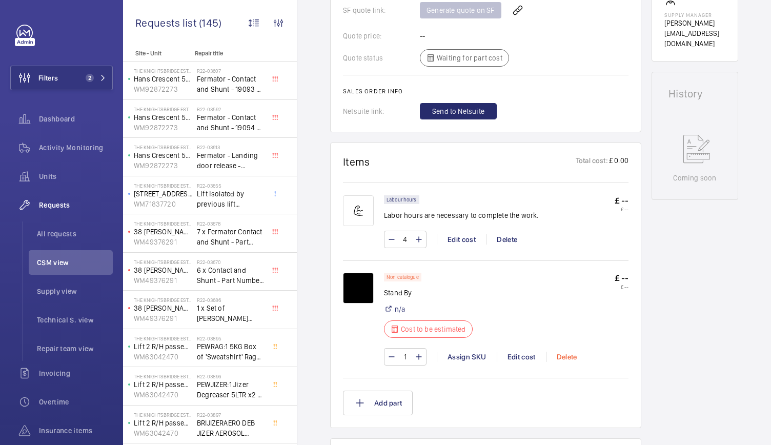
click at [569, 357] on div "Delete" at bounding box center [567, 357] width 42 height 10
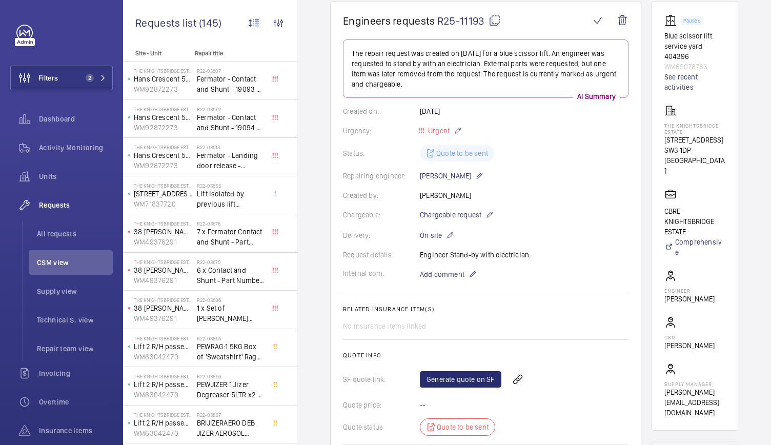
scroll to position [103, 0]
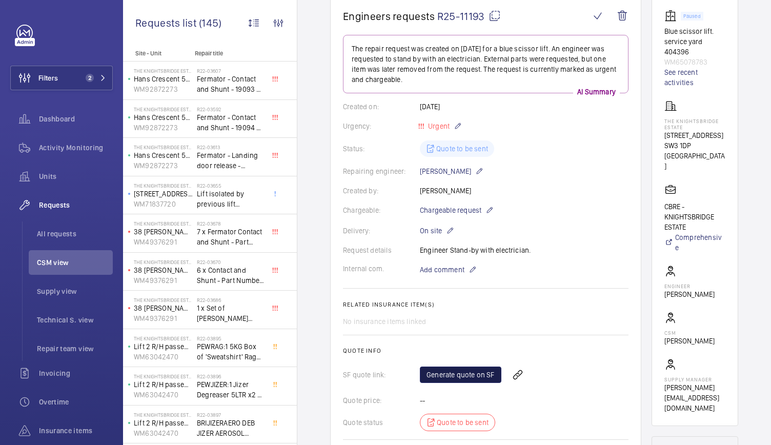
click at [495, 376] on link "Generate quote on SF" at bounding box center [461, 375] width 82 height 16
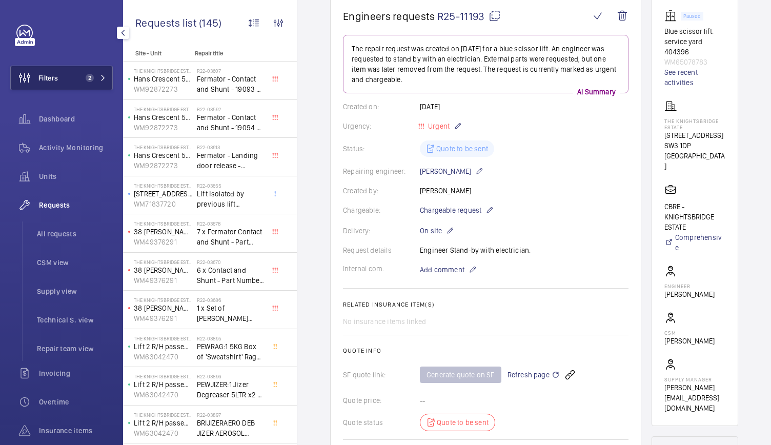
click at [103, 76] on mat-icon at bounding box center [103, 78] width 6 height 6
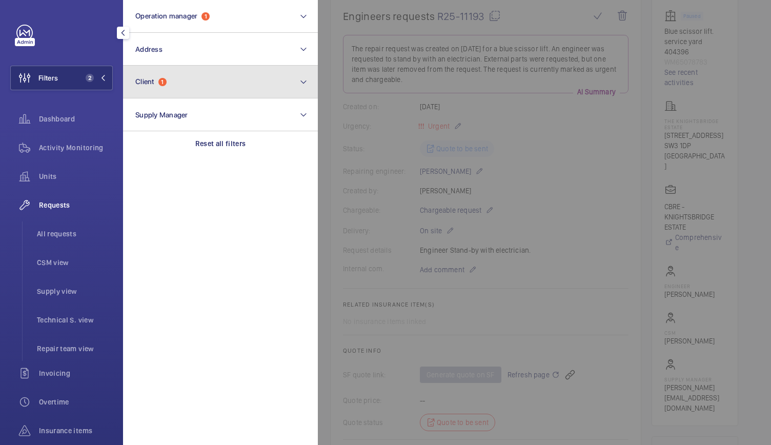
click at [158, 77] on span "Client 1" at bounding box center [150, 81] width 31 height 9
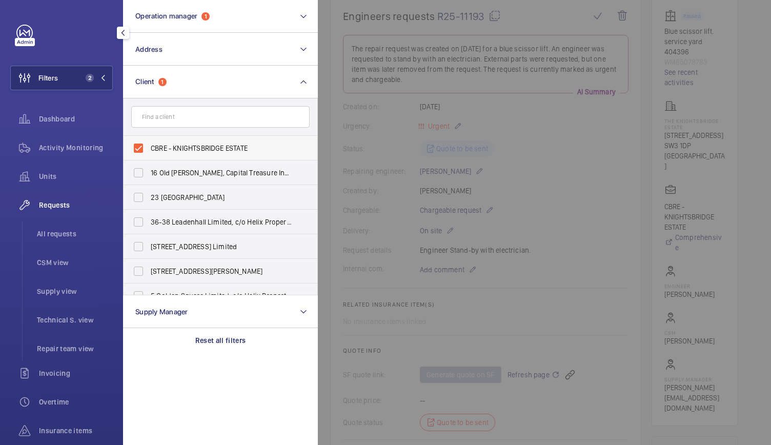
click at [137, 144] on label "CBRE - KNIGHTSBRIDGE ESTATE" at bounding box center [213, 148] width 178 height 25
click at [137, 144] on input "CBRE - KNIGHTSBRIDGE ESTATE" at bounding box center [138, 148] width 21 height 21
checkbox input "false"
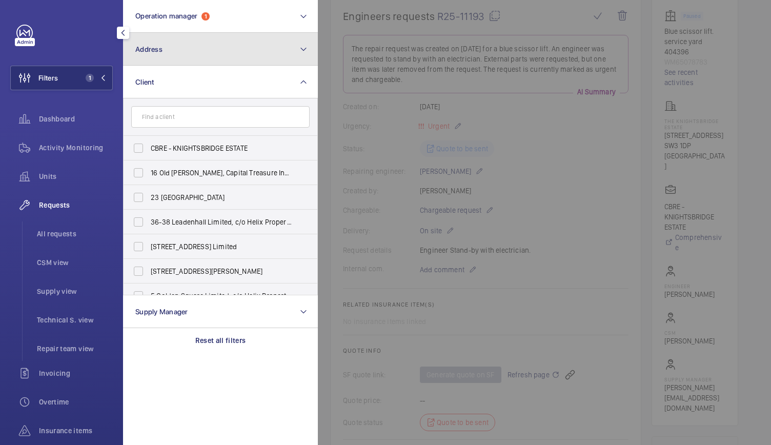
click at [180, 55] on button "Address" at bounding box center [220, 49] width 195 height 33
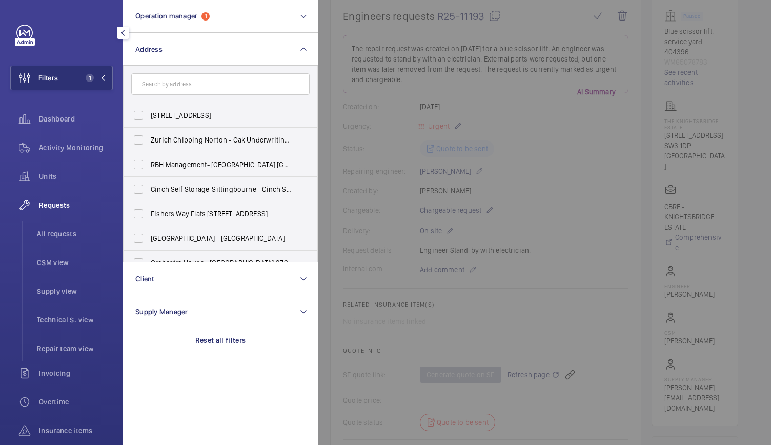
click at [166, 84] on input "text" at bounding box center [220, 84] width 178 height 22
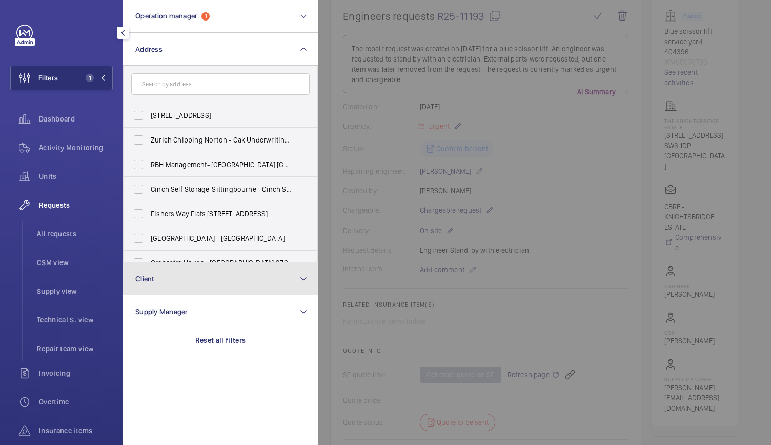
click at [165, 282] on button "Client" at bounding box center [220, 279] width 195 height 33
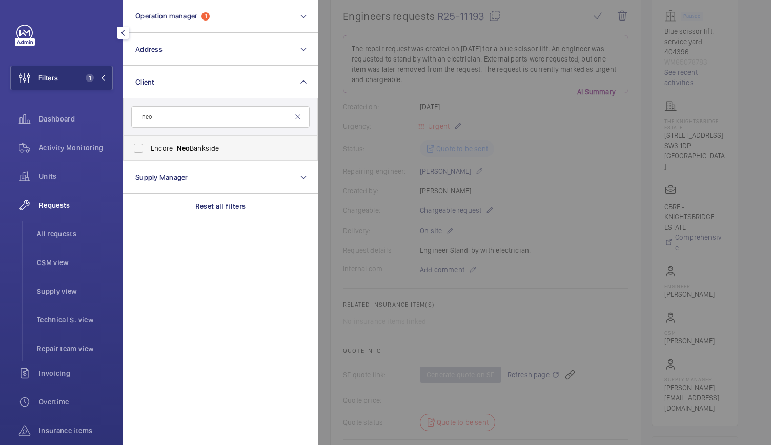
type input "neo"
click at [181, 151] on span "Neo" at bounding box center [183, 148] width 13 height 8
click at [149, 151] on input "Encore - Neo Bankside" at bounding box center [138, 148] width 21 height 21
checkbox input "true"
click at [70, 233] on span "All requests" at bounding box center [75, 234] width 76 height 10
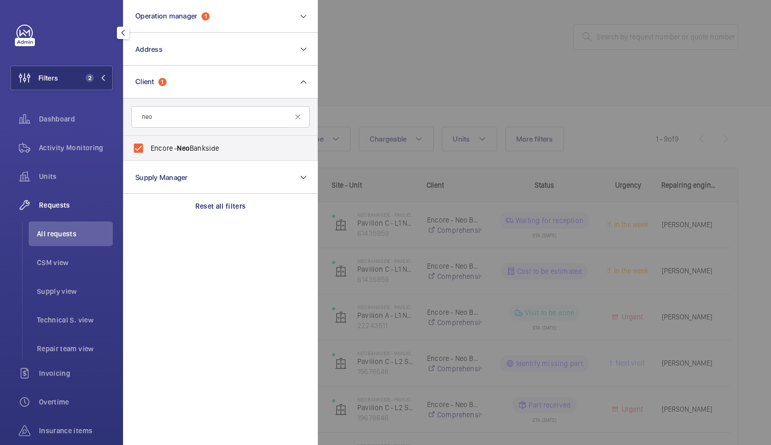
click at [411, 188] on div at bounding box center [703, 222] width 771 height 445
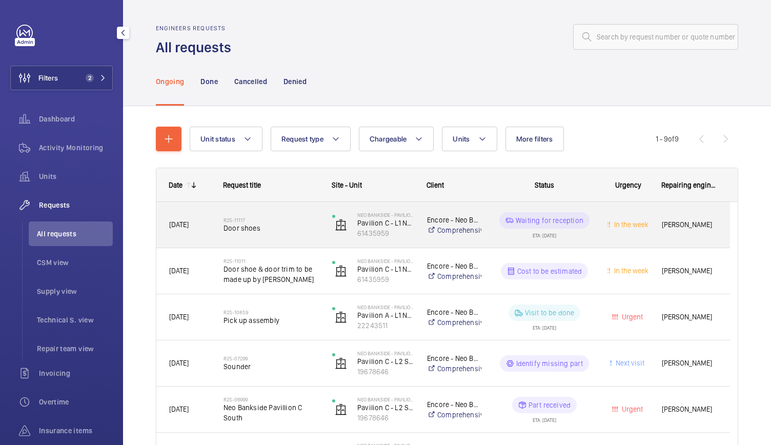
click at [300, 232] on span "Door shoes" at bounding box center [271, 228] width 95 height 10
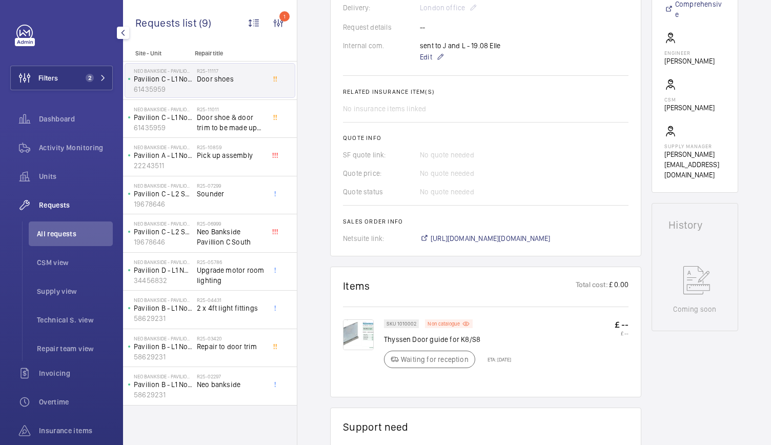
scroll to position [327, 0]
